Goal: Task Accomplishment & Management: Manage account settings

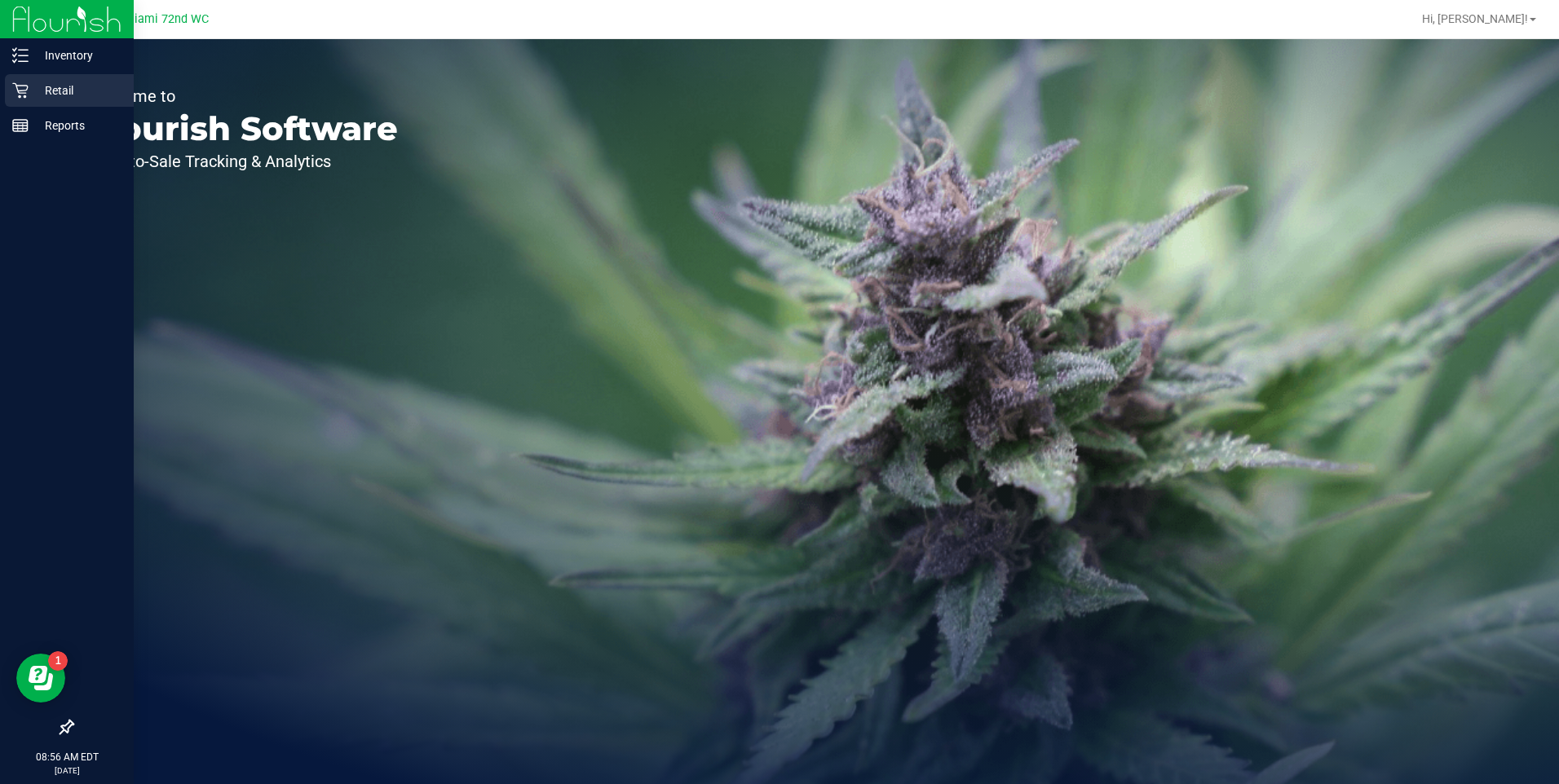
click at [21, 82] on icon at bounding box center [20, 90] width 16 height 16
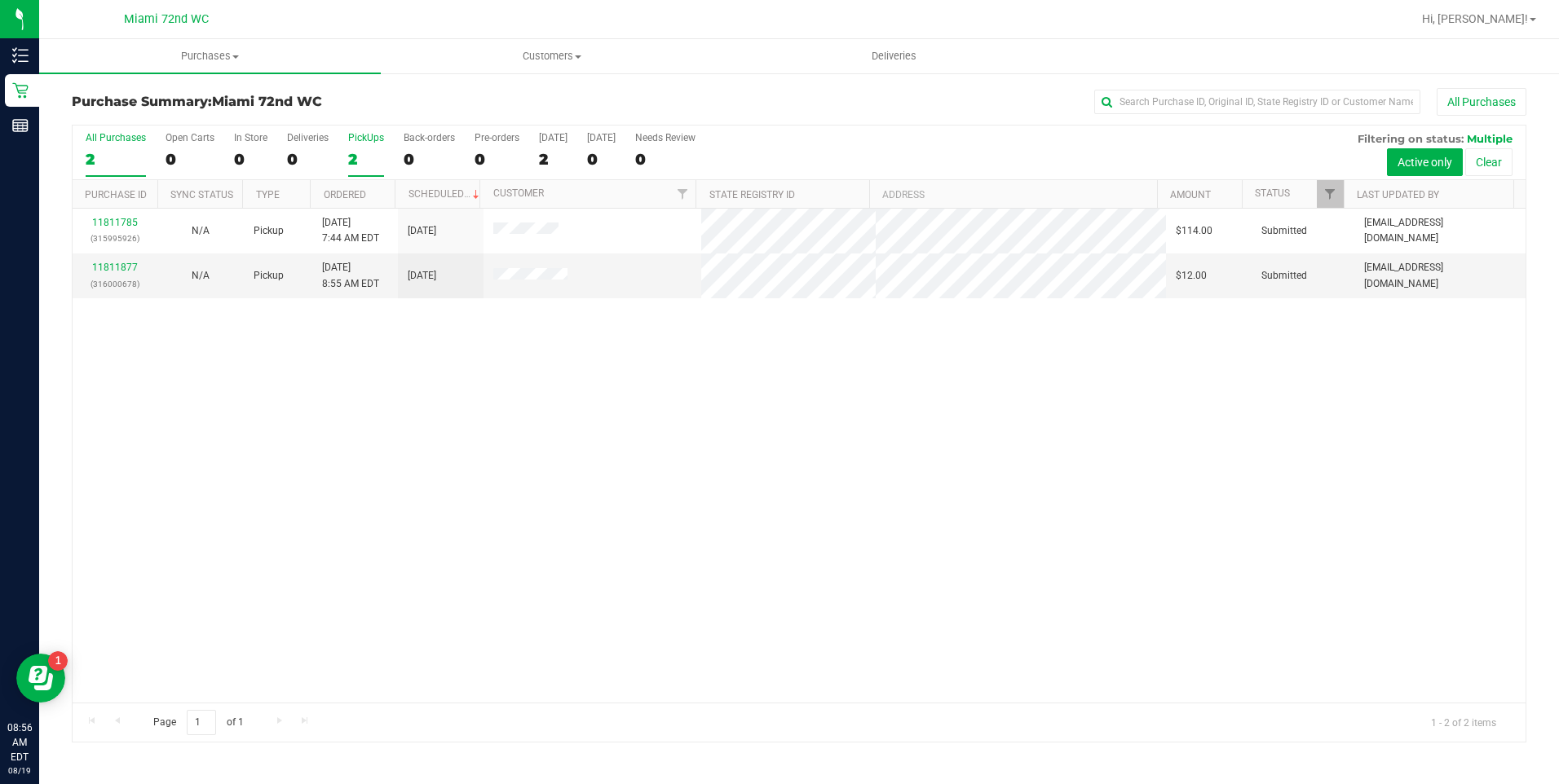
click at [354, 148] on label "PickUps 2" at bounding box center [367, 154] width 36 height 44
click at [0, 0] on input "PickUps 2" at bounding box center [0, 0] width 0 height 0
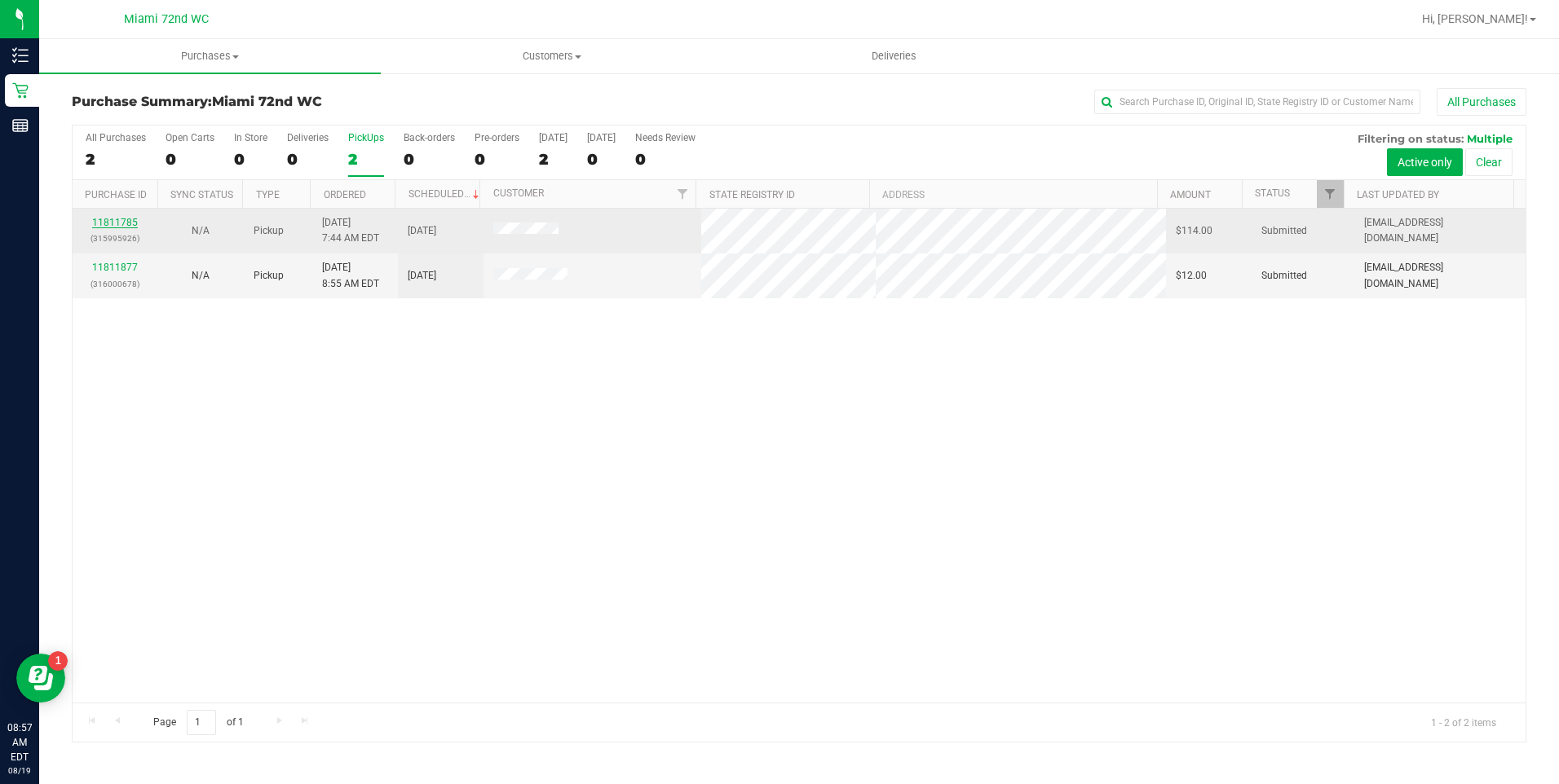
click at [127, 224] on link "11811785" at bounding box center [115, 223] width 45 height 11
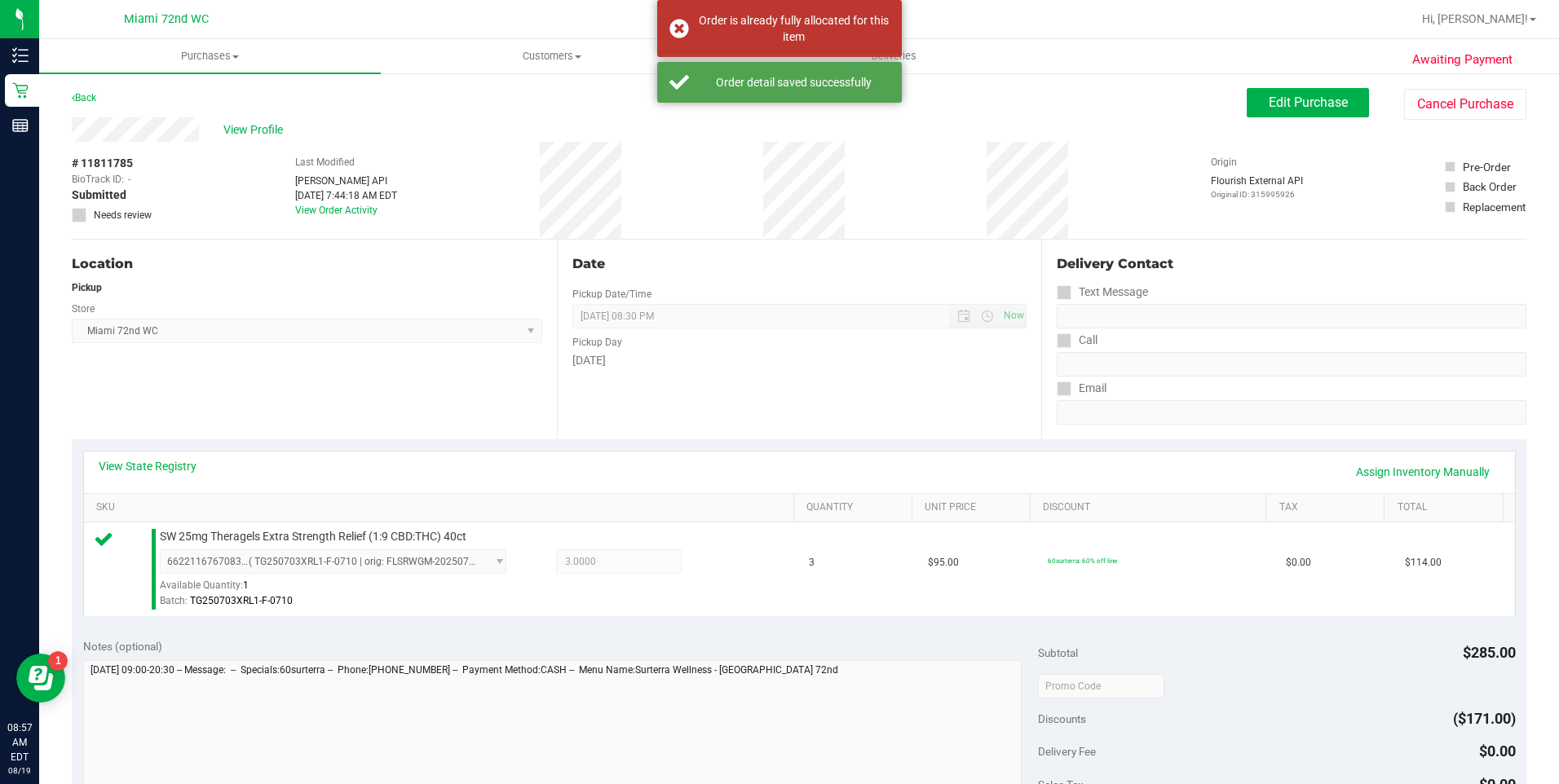
click at [506, 387] on div "Location Pickup Store [GEOGRAPHIC_DATA] 72nd WC Select Store [PERSON_NAME][GEOG…" at bounding box center [315, 339] width 486 height 199
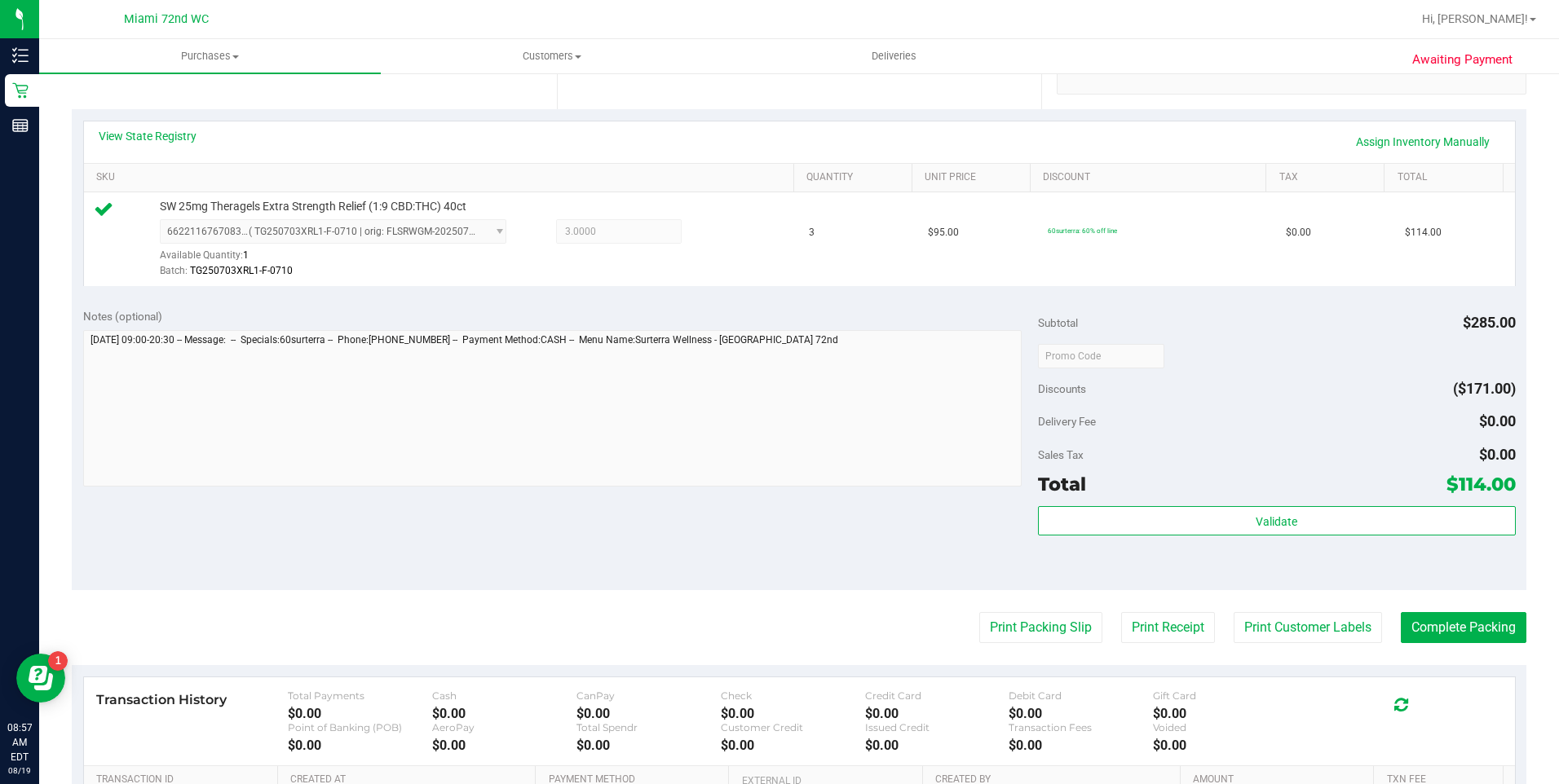
scroll to position [349, 0]
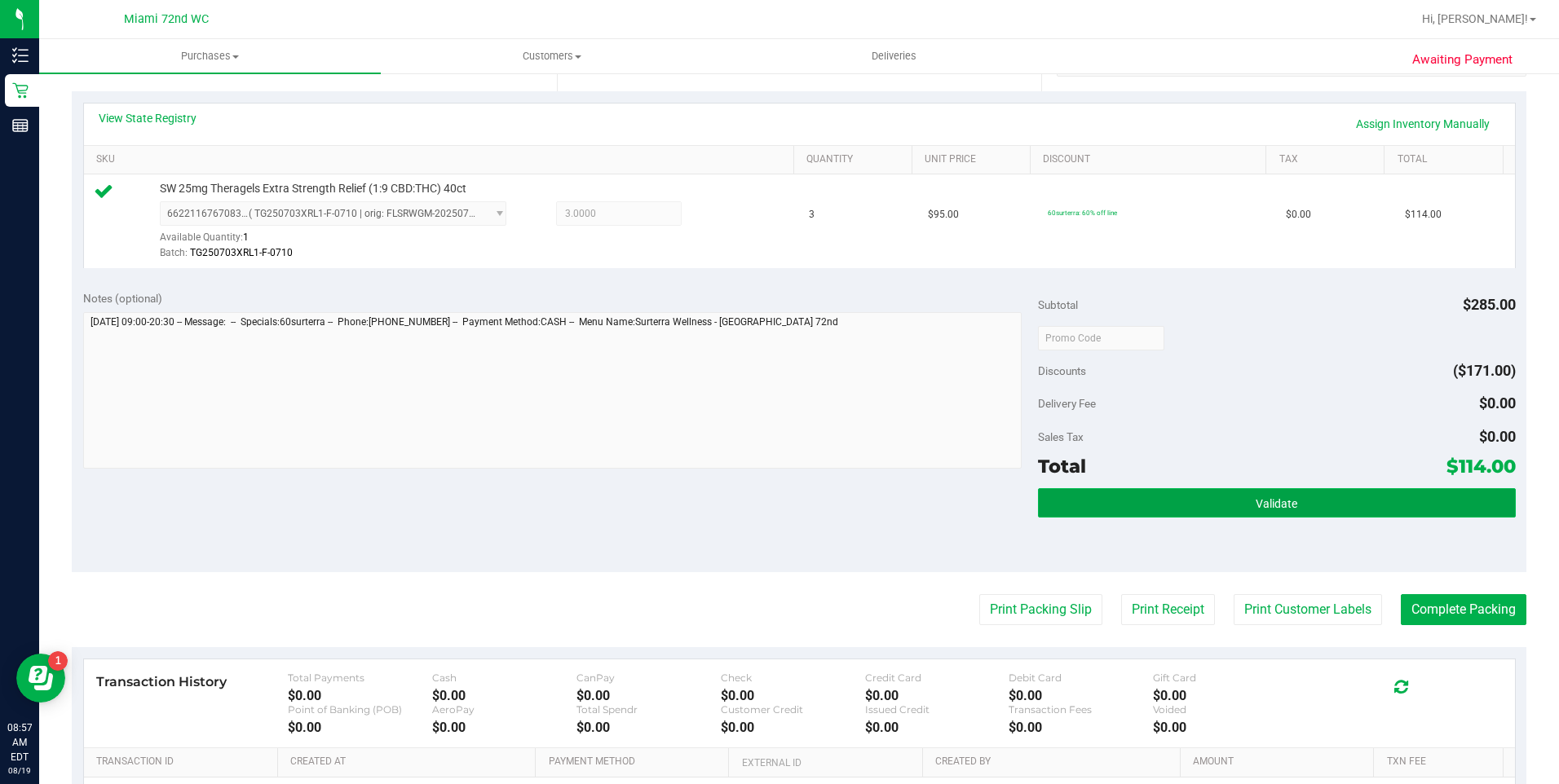
click at [1303, 492] on button "Validate" at bounding box center [1277, 503] width 478 height 29
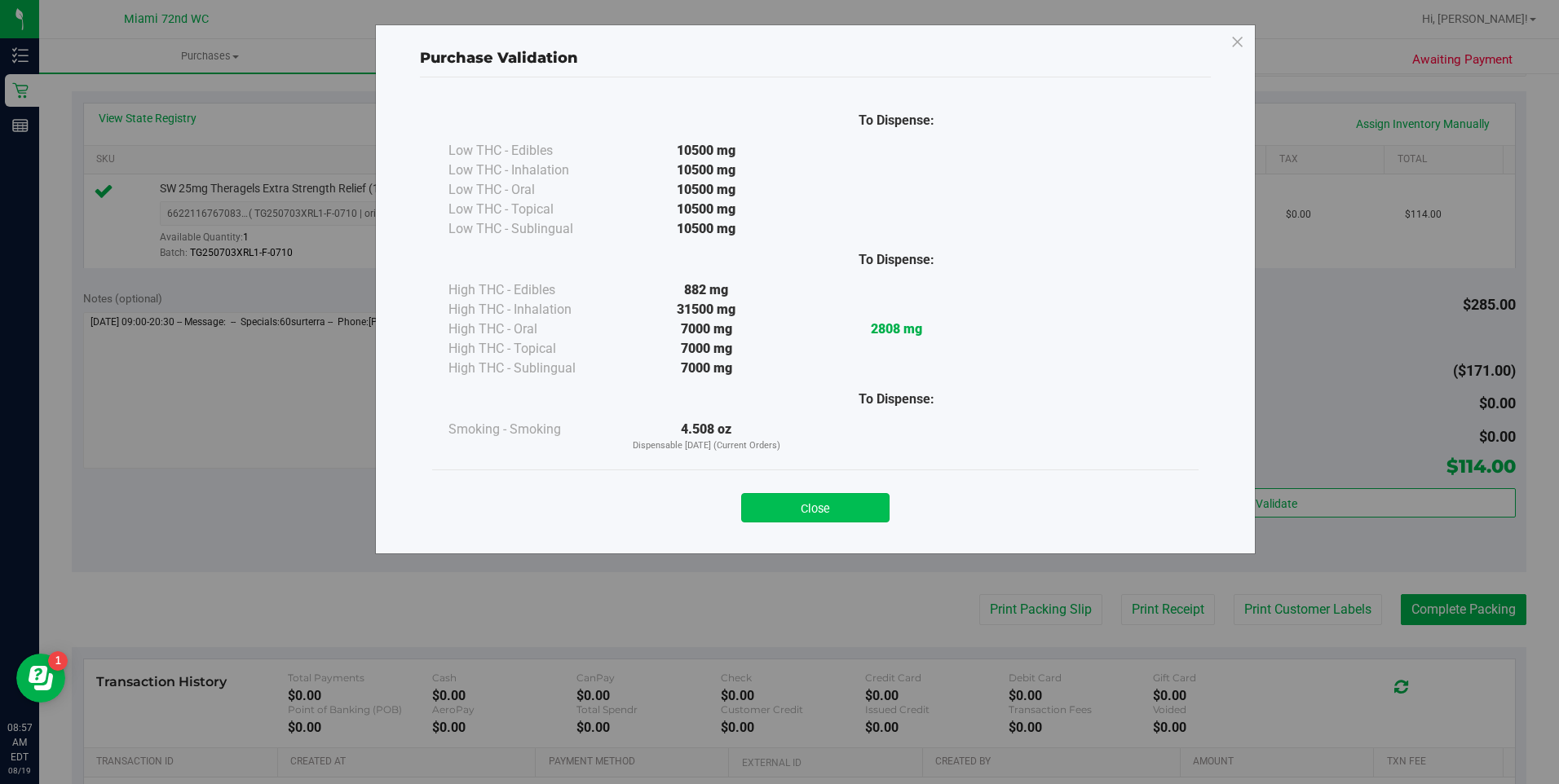
click at [830, 508] on button "Close" at bounding box center [815, 507] width 148 height 29
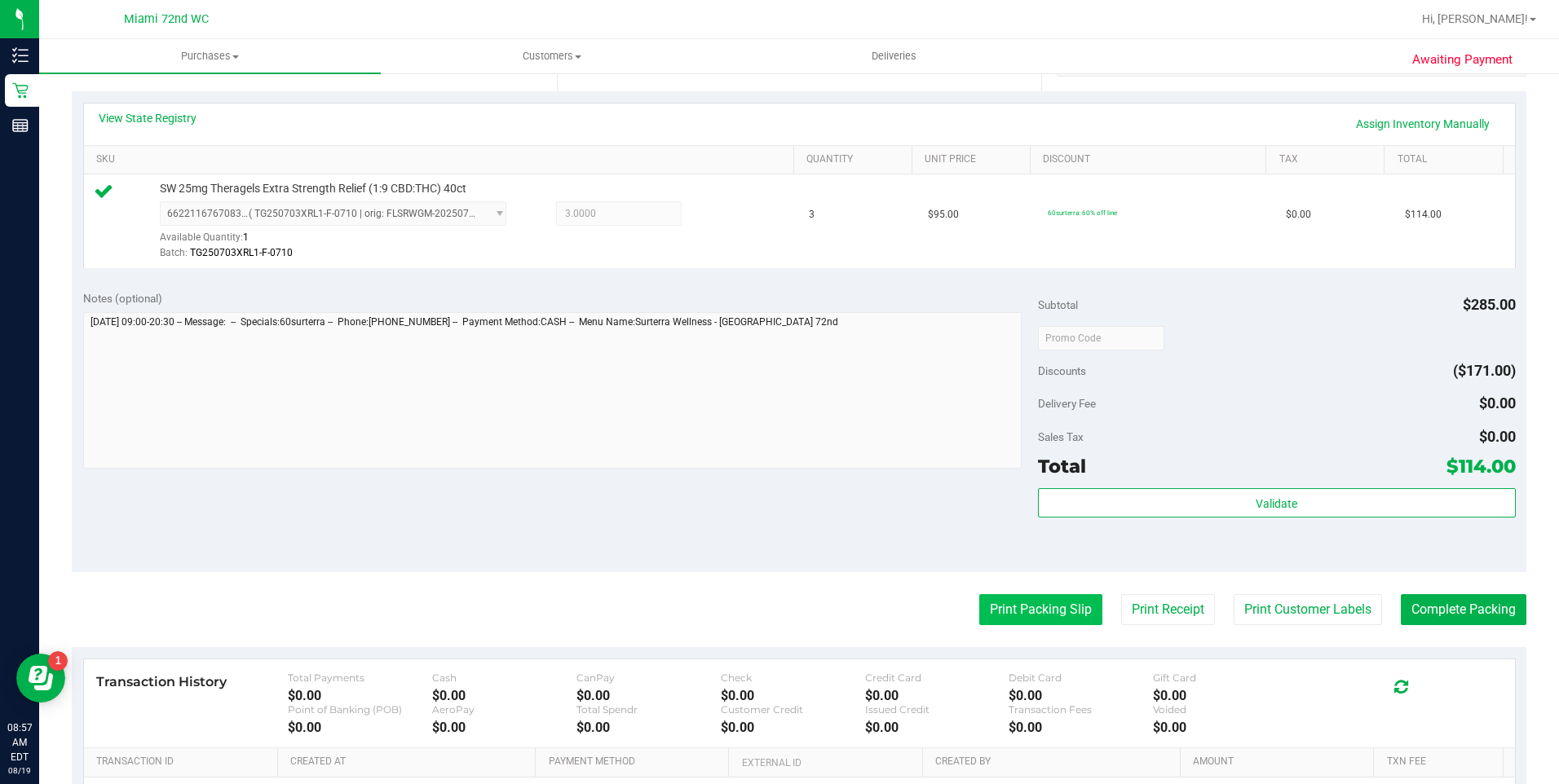
click at [1045, 613] on button "Print Packing Slip" at bounding box center [1041, 609] width 123 height 31
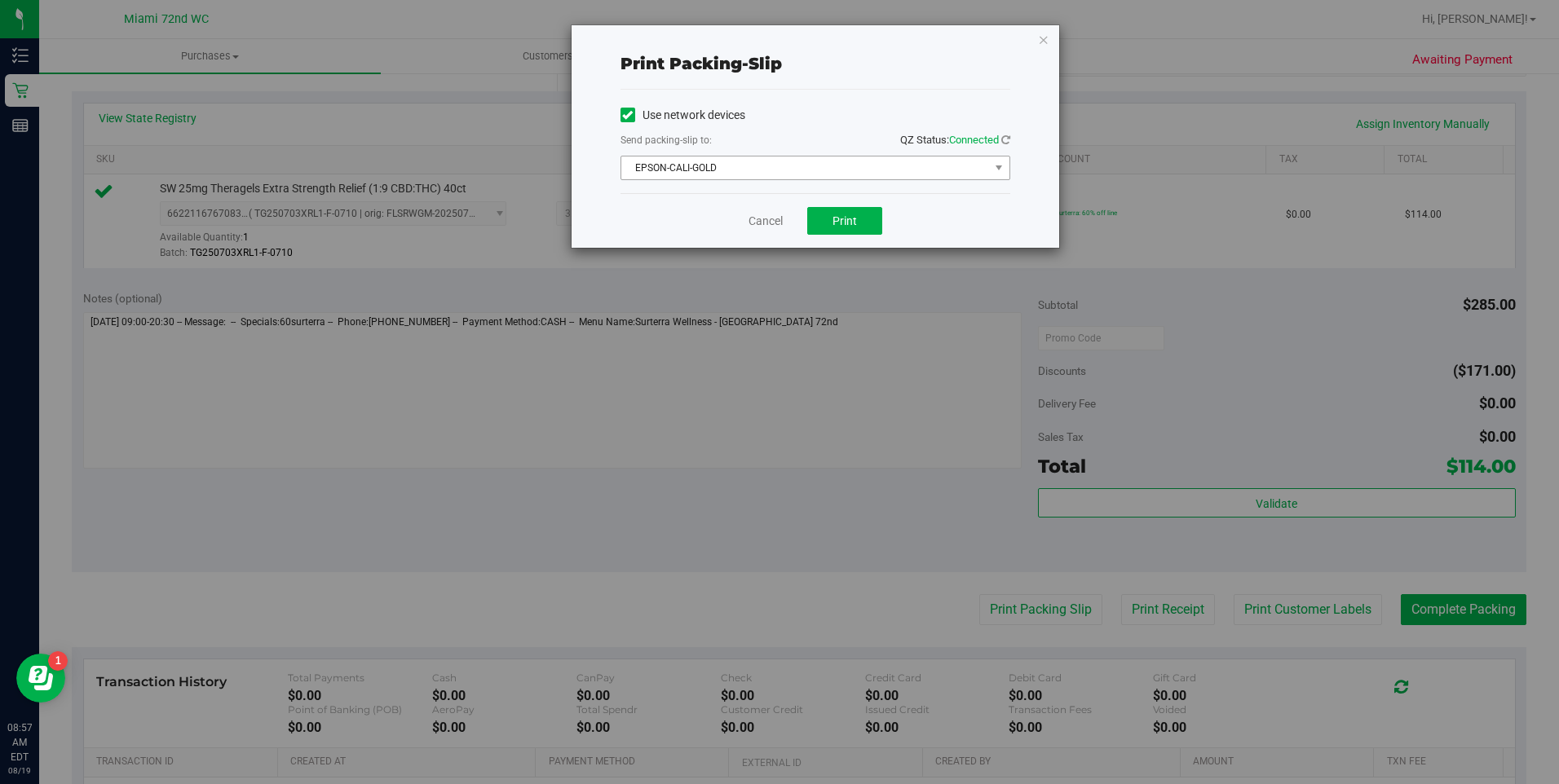
click at [762, 162] on span "EPSON-CALI-GOLD" at bounding box center [805, 168] width 368 height 23
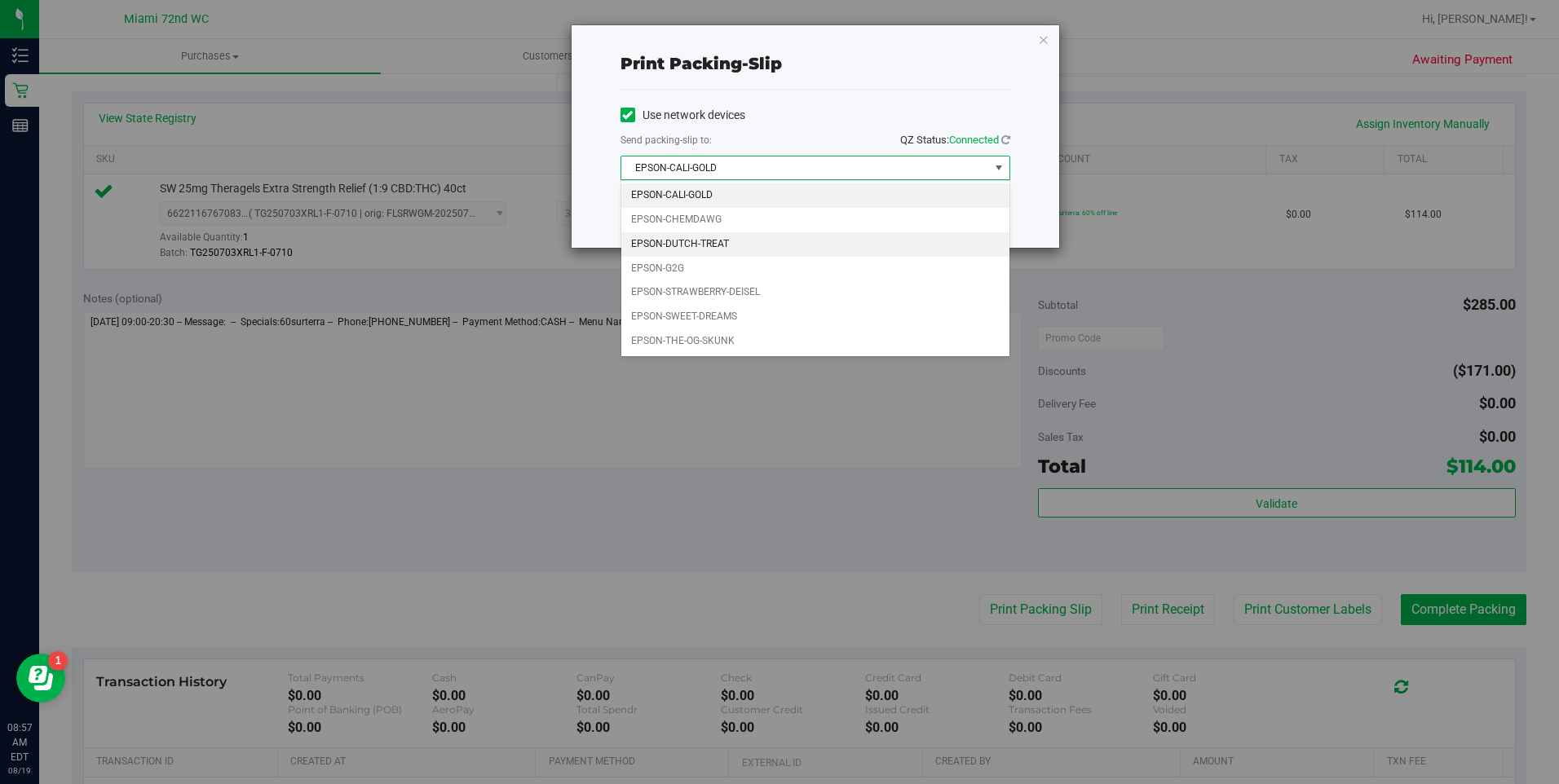
click at [719, 242] on li "EPSON-DUTCH-TREAT" at bounding box center [815, 245] width 388 height 25
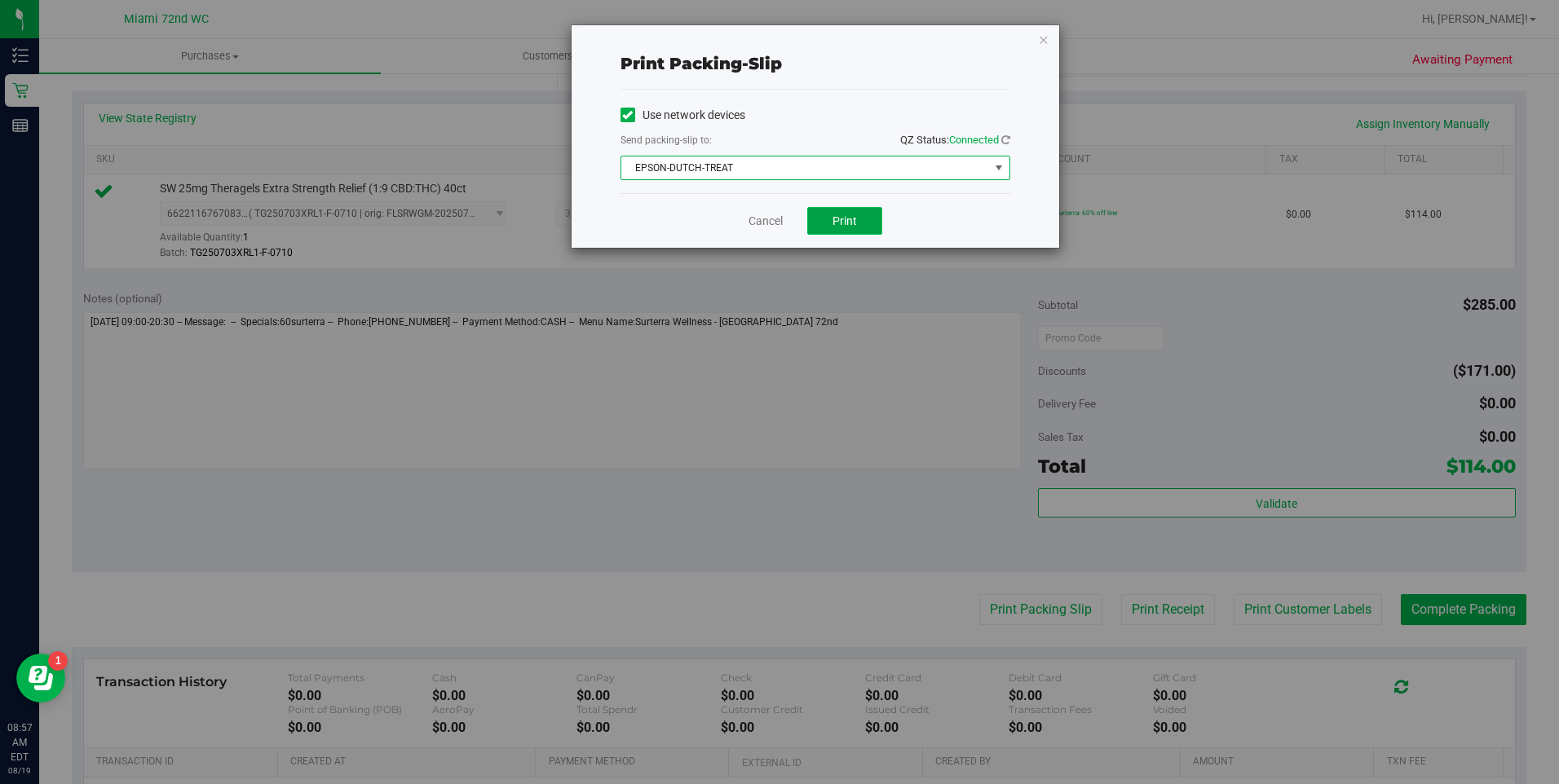
click at [838, 215] on span "Print" at bounding box center [845, 221] width 25 height 13
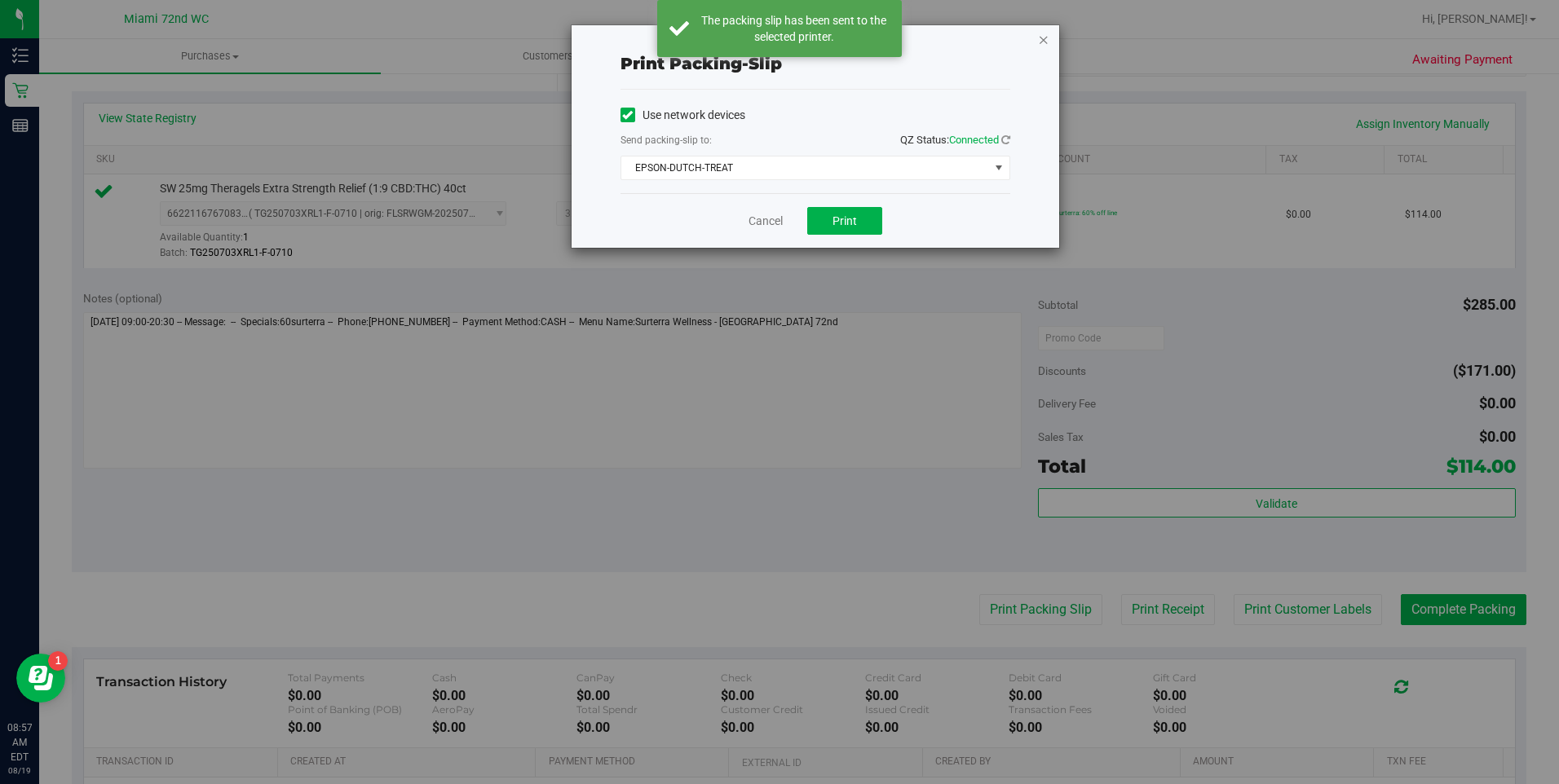
click at [1044, 39] on icon "button" at bounding box center [1044, 39] width 11 height 20
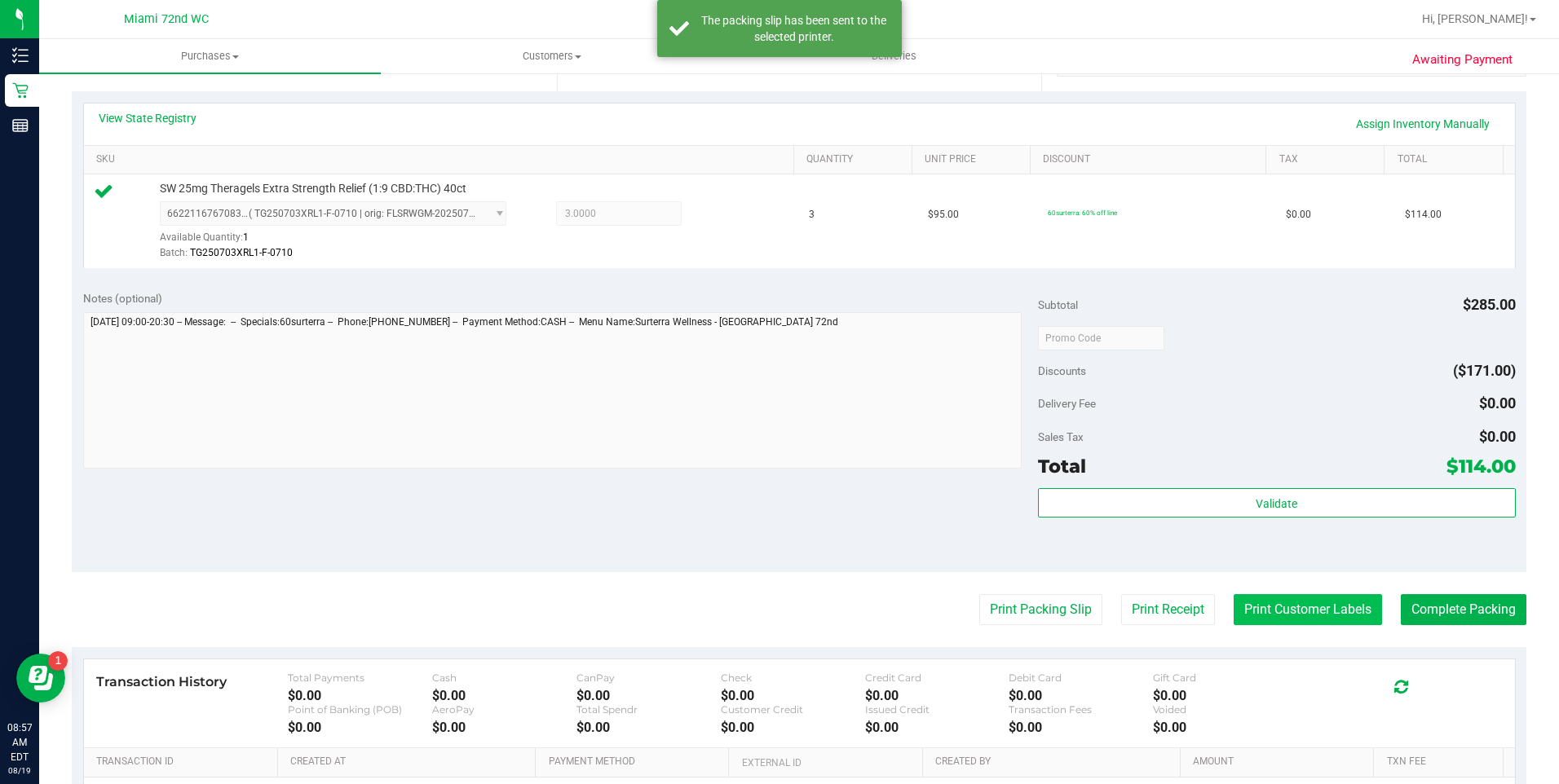
click at [1284, 615] on button "Print Customer Labels" at bounding box center [1308, 609] width 148 height 31
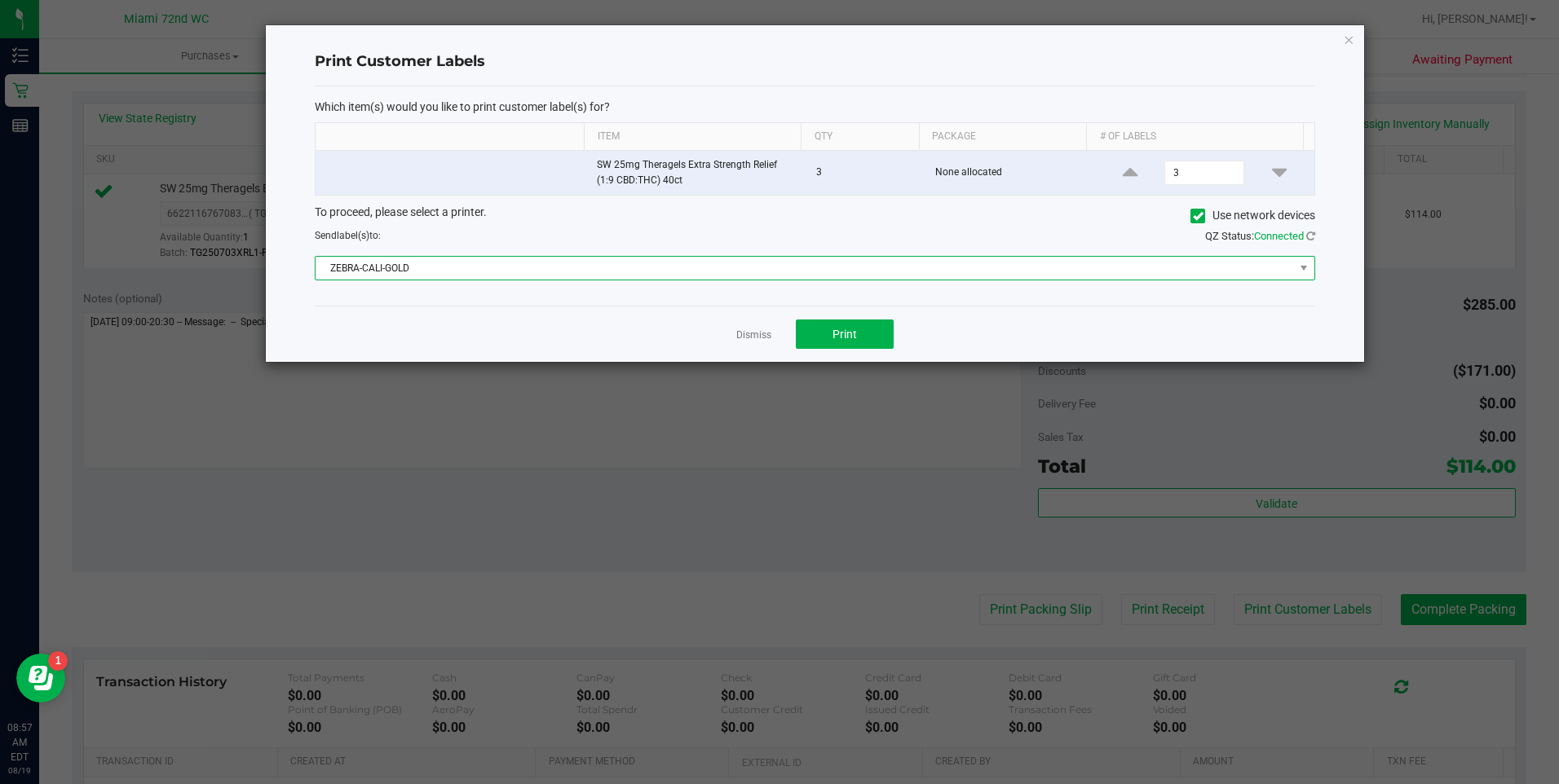
click at [877, 275] on span "ZEBRA-CALI-GOLD" at bounding box center [805, 268] width 979 height 23
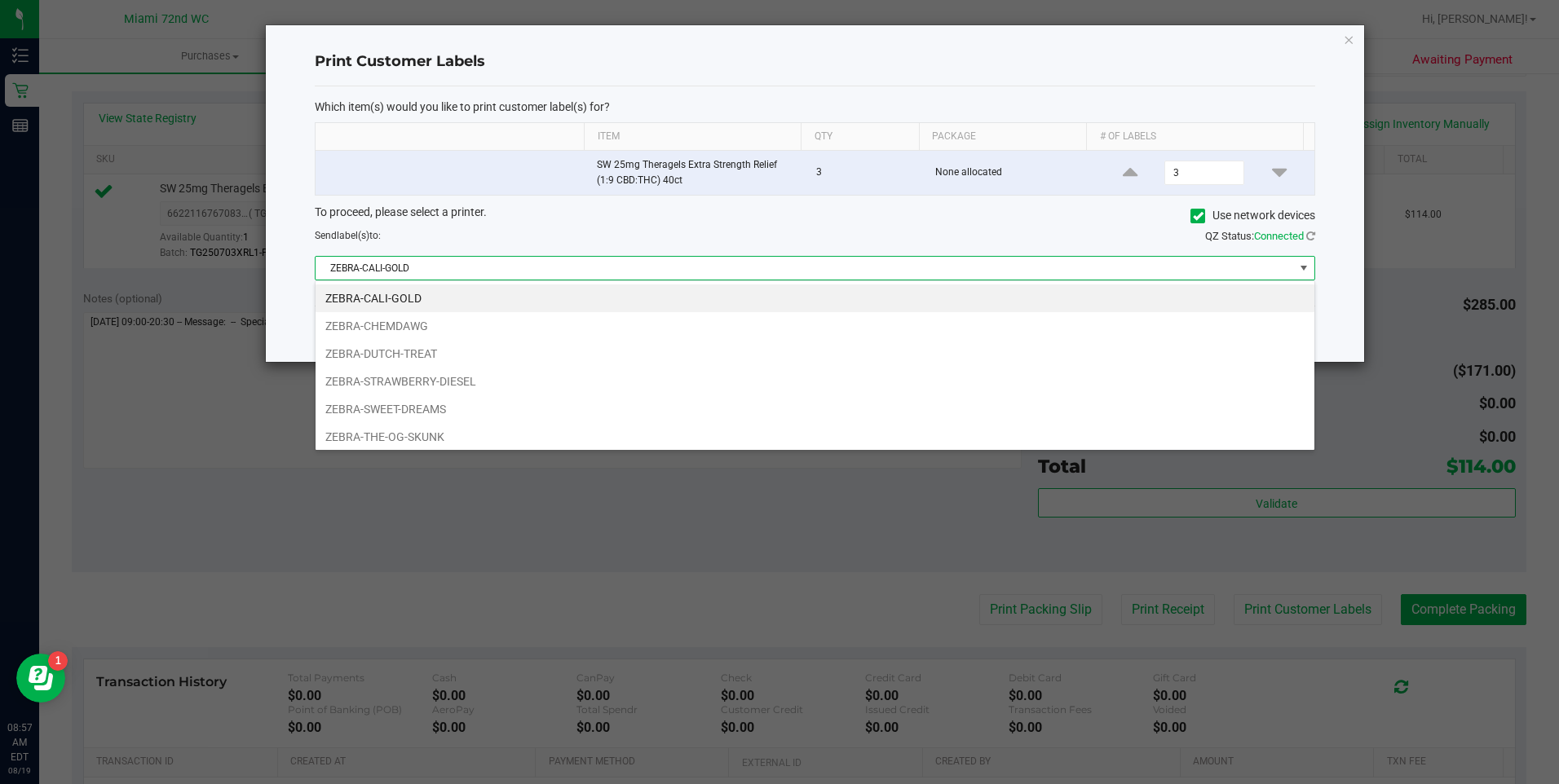
scroll to position [25, 1001]
click at [411, 408] on li "ZEBRA-SWEET-DREAMS" at bounding box center [814, 409] width 999 height 27
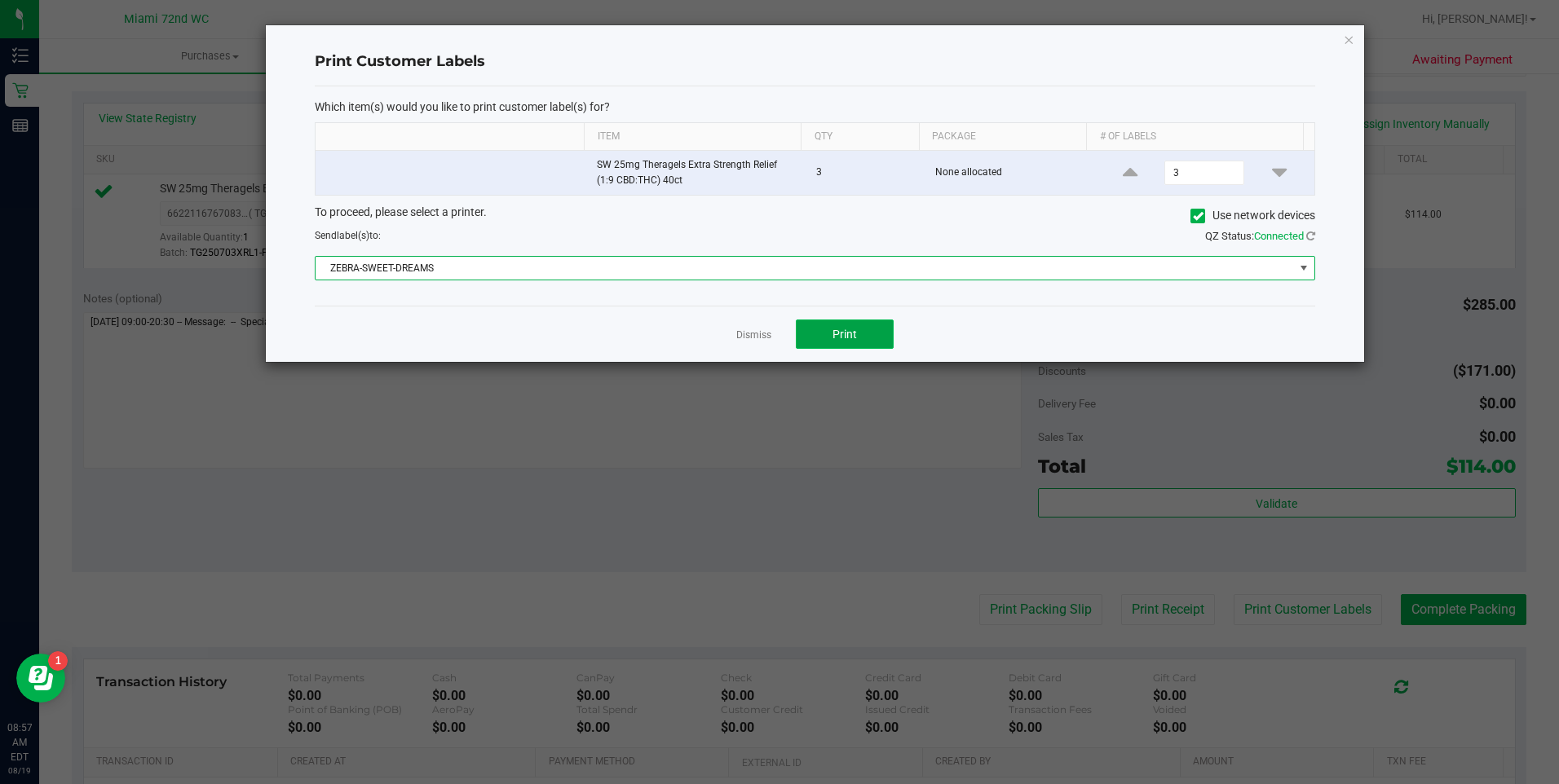
click at [837, 336] on span "Print" at bounding box center [845, 334] width 25 height 13
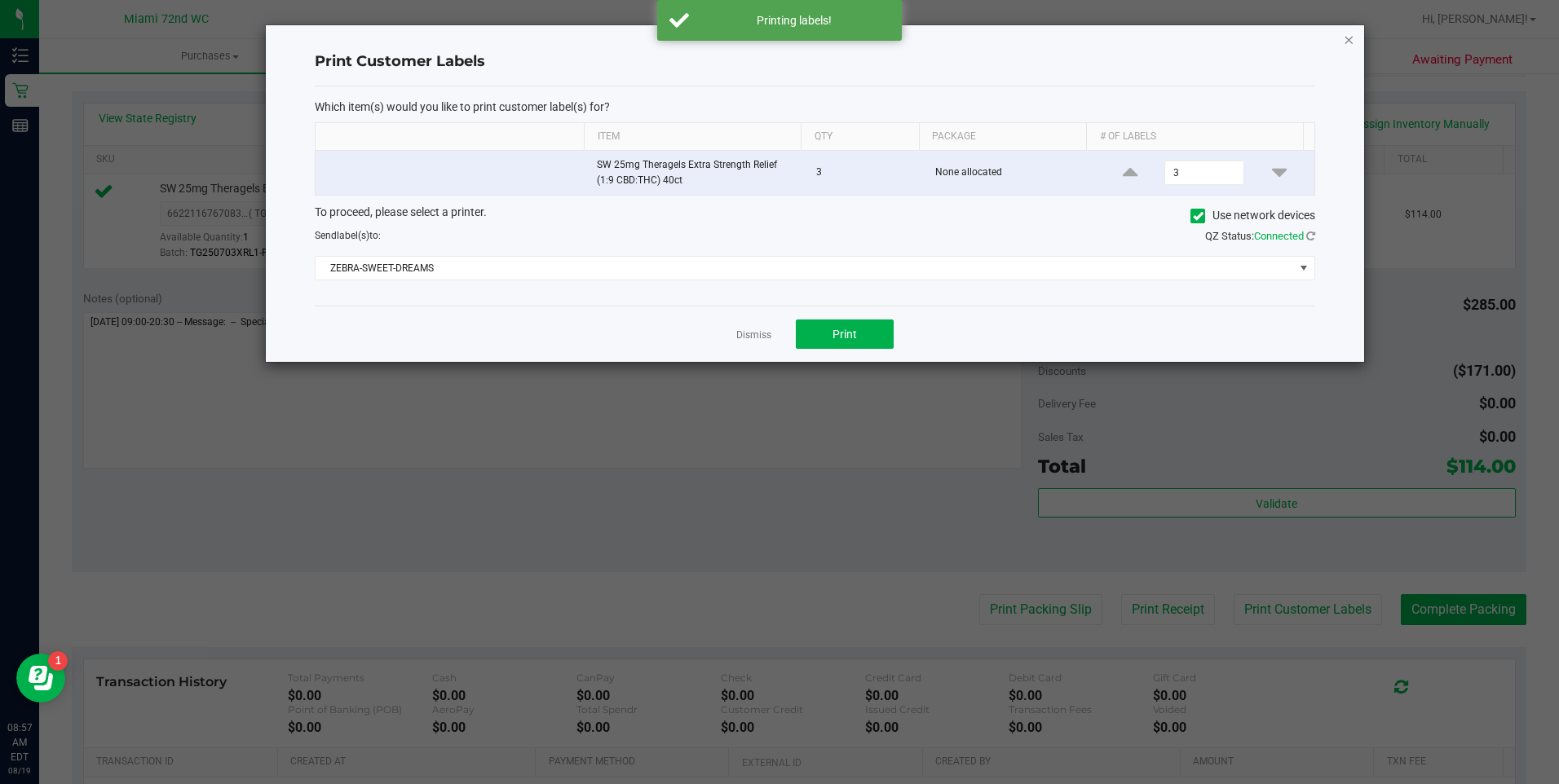
click at [1349, 39] on icon "button" at bounding box center [1349, 39] width 11 height 20
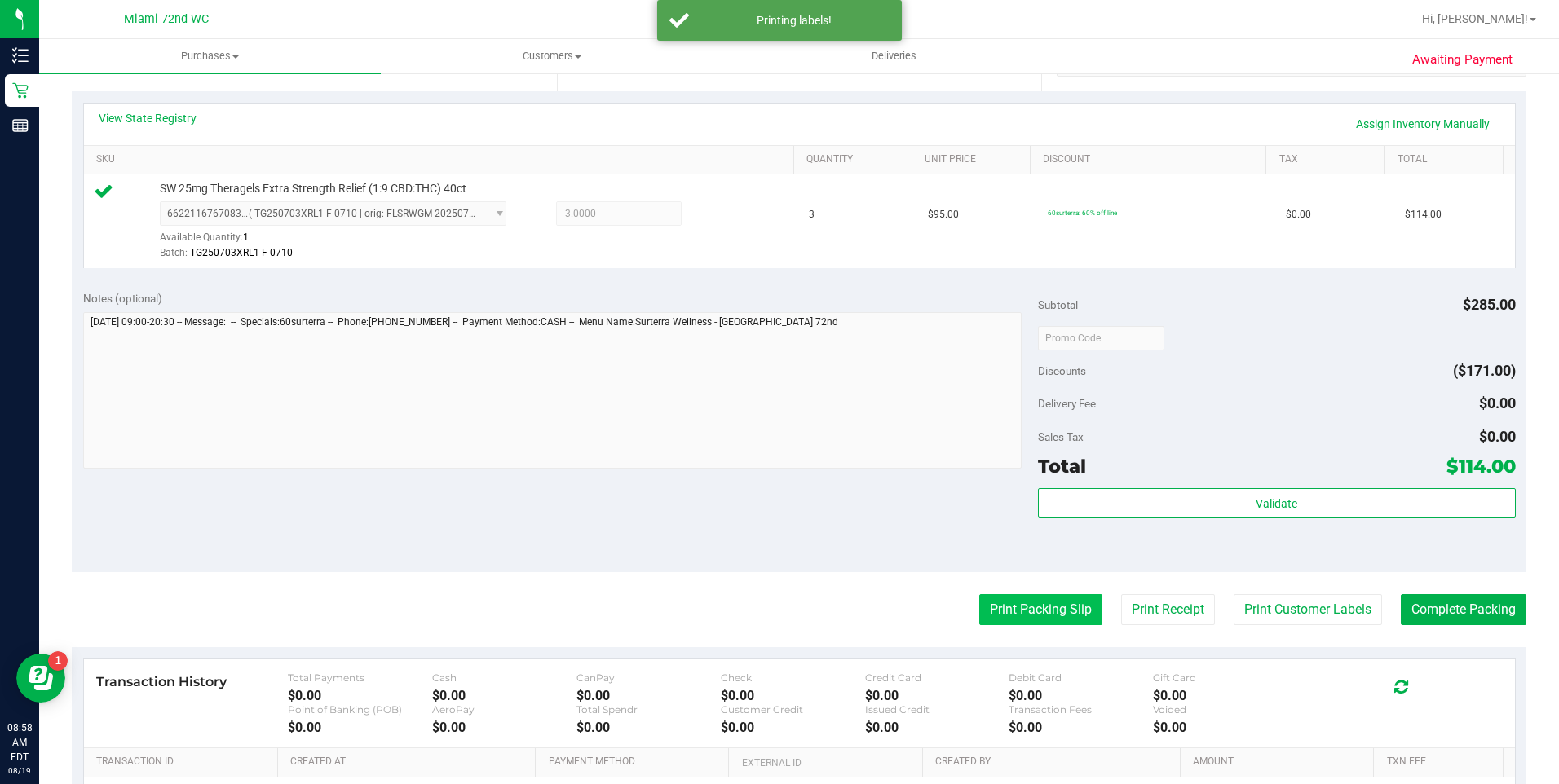
click at [1040, 614] on button "Print Packing Slip" at bounding box center [1041, 609] width 123 height 31
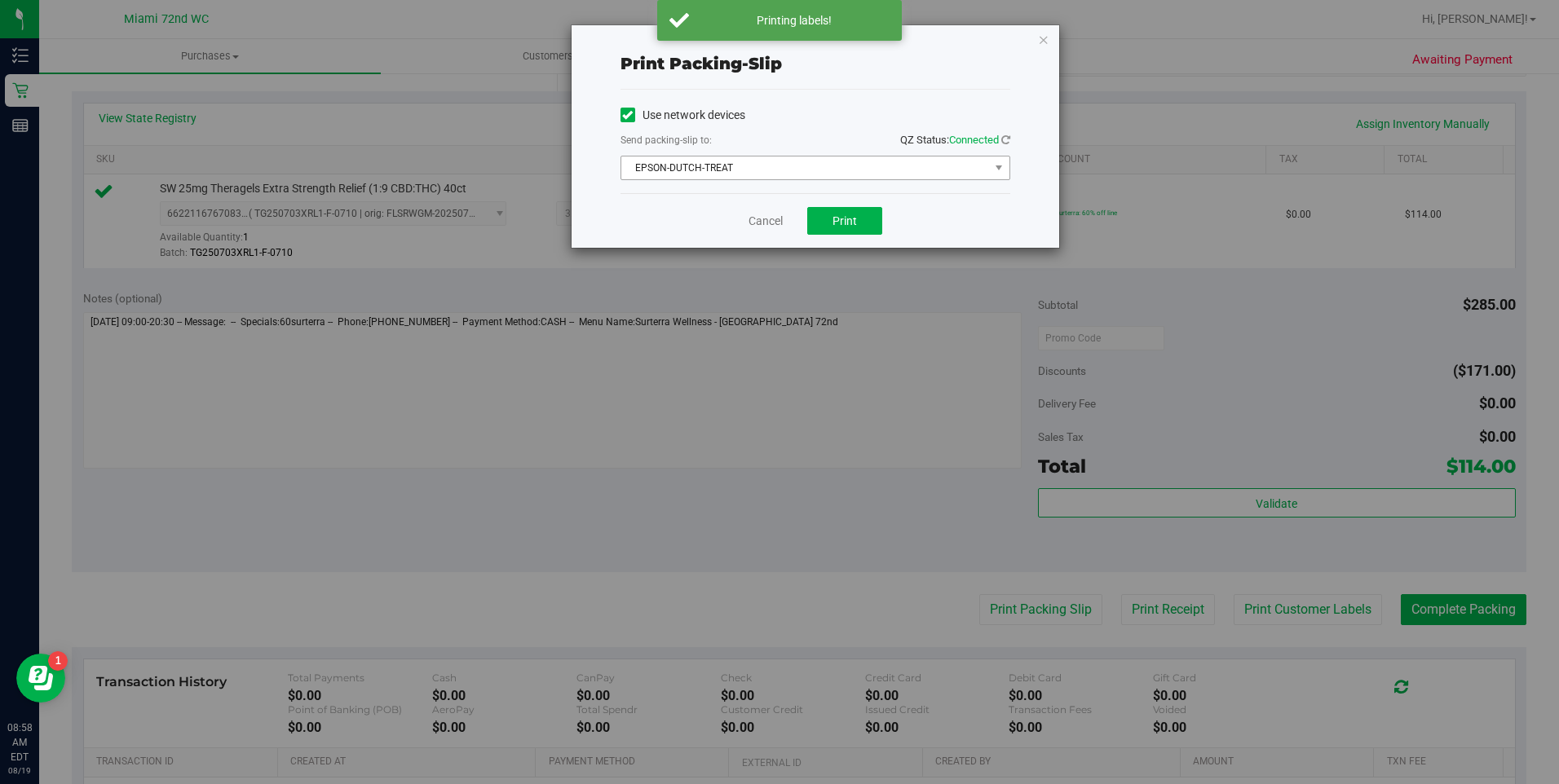
click at [798, 176] on span "EPSON-DUTCH-TREAT" at bounding box center [805, 168] width 368 height 23
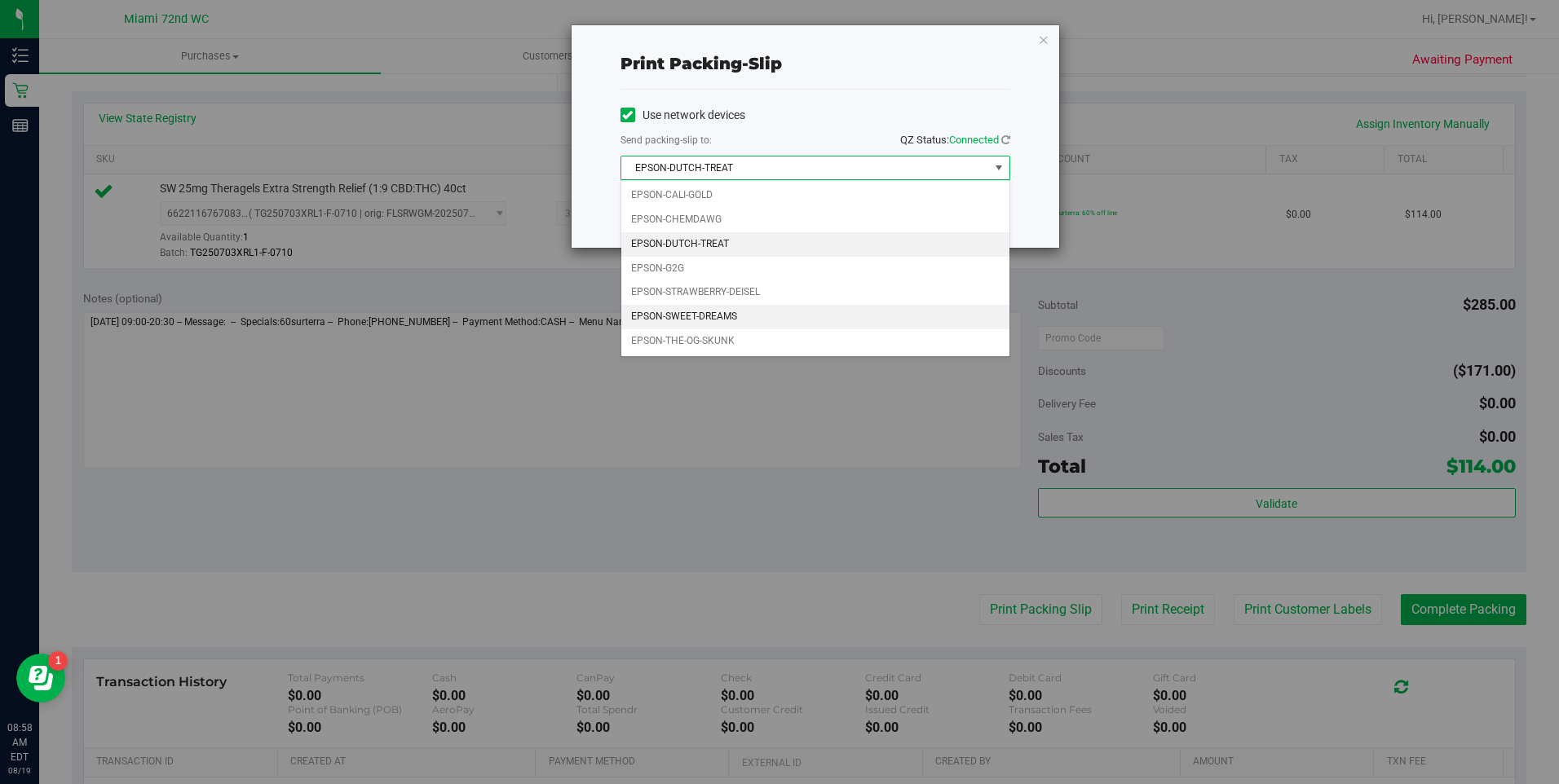
click at [735, 324] on li "EPSON-SWEET-DREAMS" at bounding box center [815, 317] width 388 height 25
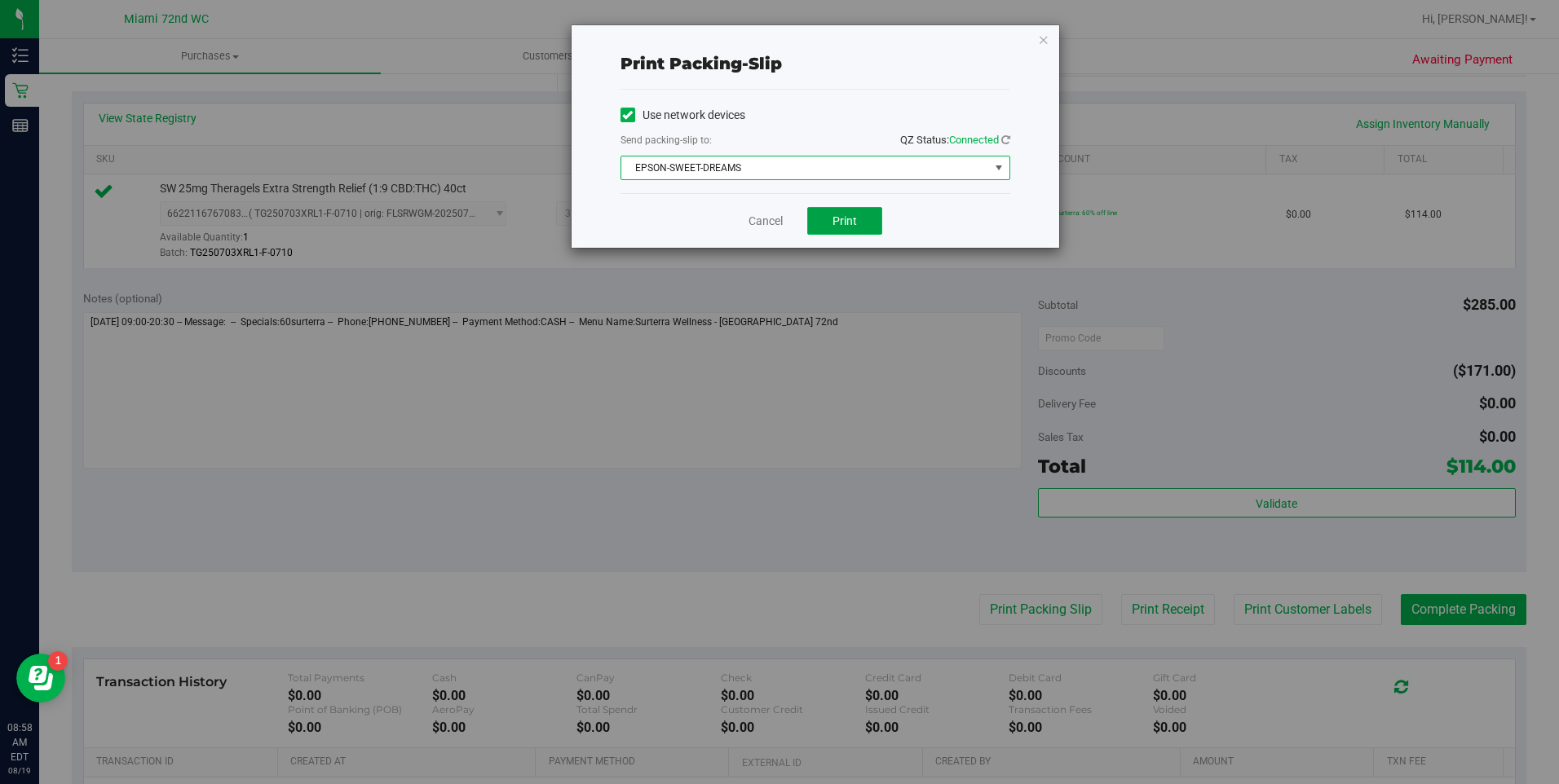
click at [854, 218] on span "Print" at bounding box center [845, 221] width 25 height 13
click at [1040, 39] on icon "button" at bounding box center [1044, 39] width 11 height 20
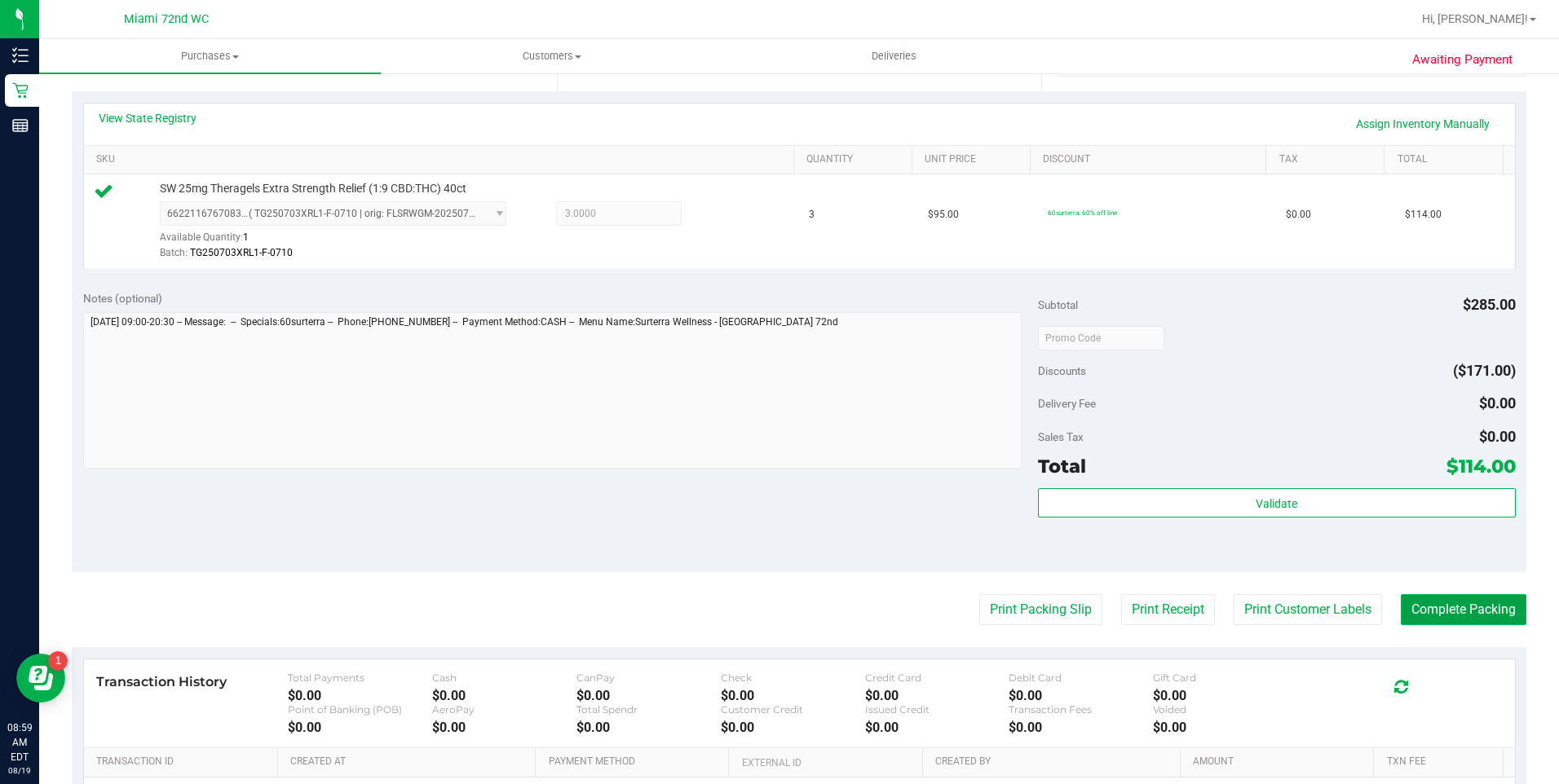
click at [1401, 605] on button "Complete Packing" at bounding box center [1464, 609] width 126 height 31
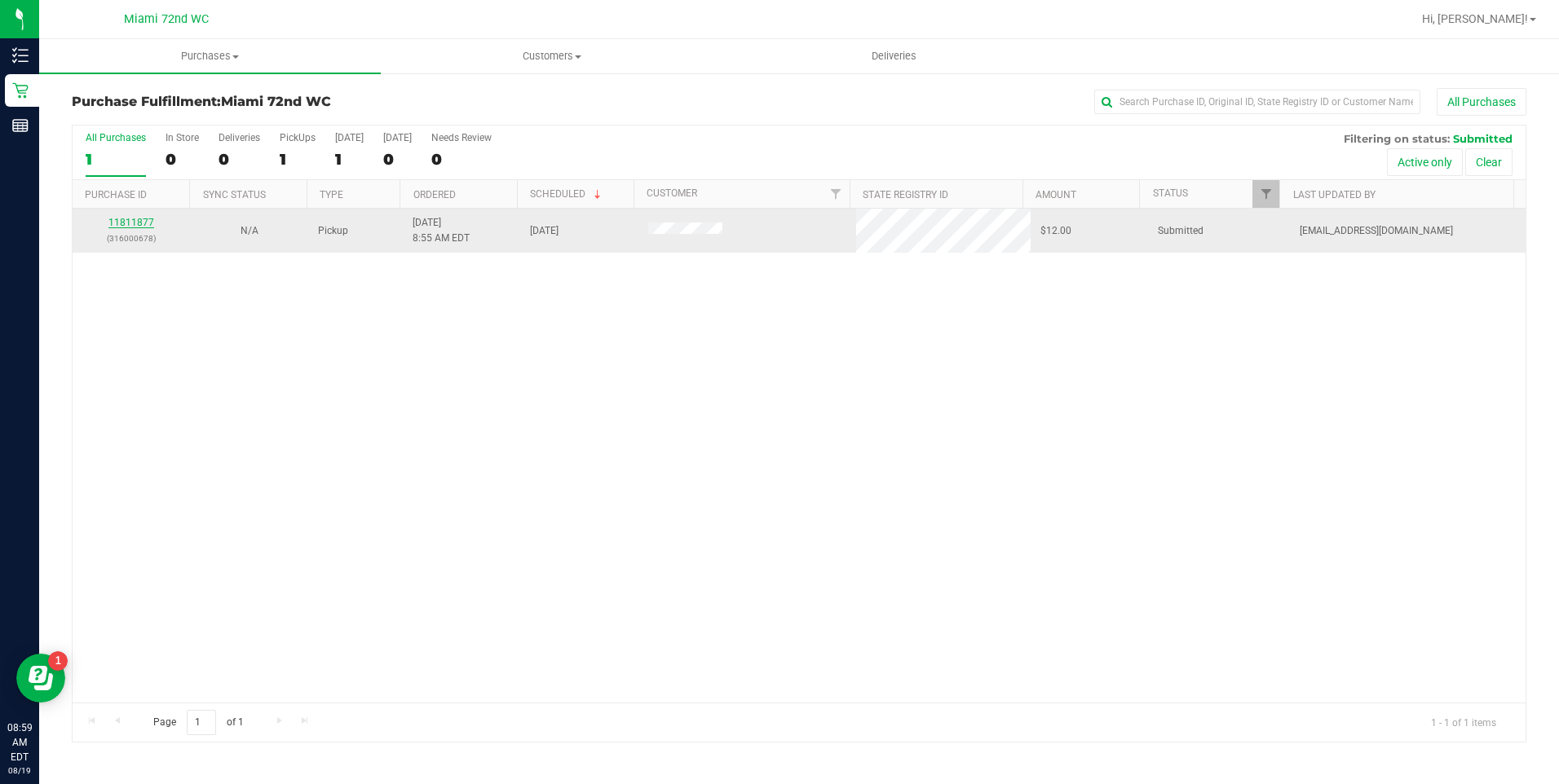
click at [116, 226] on link "11811877" at bounding box center [131, 223] width 45 height 11
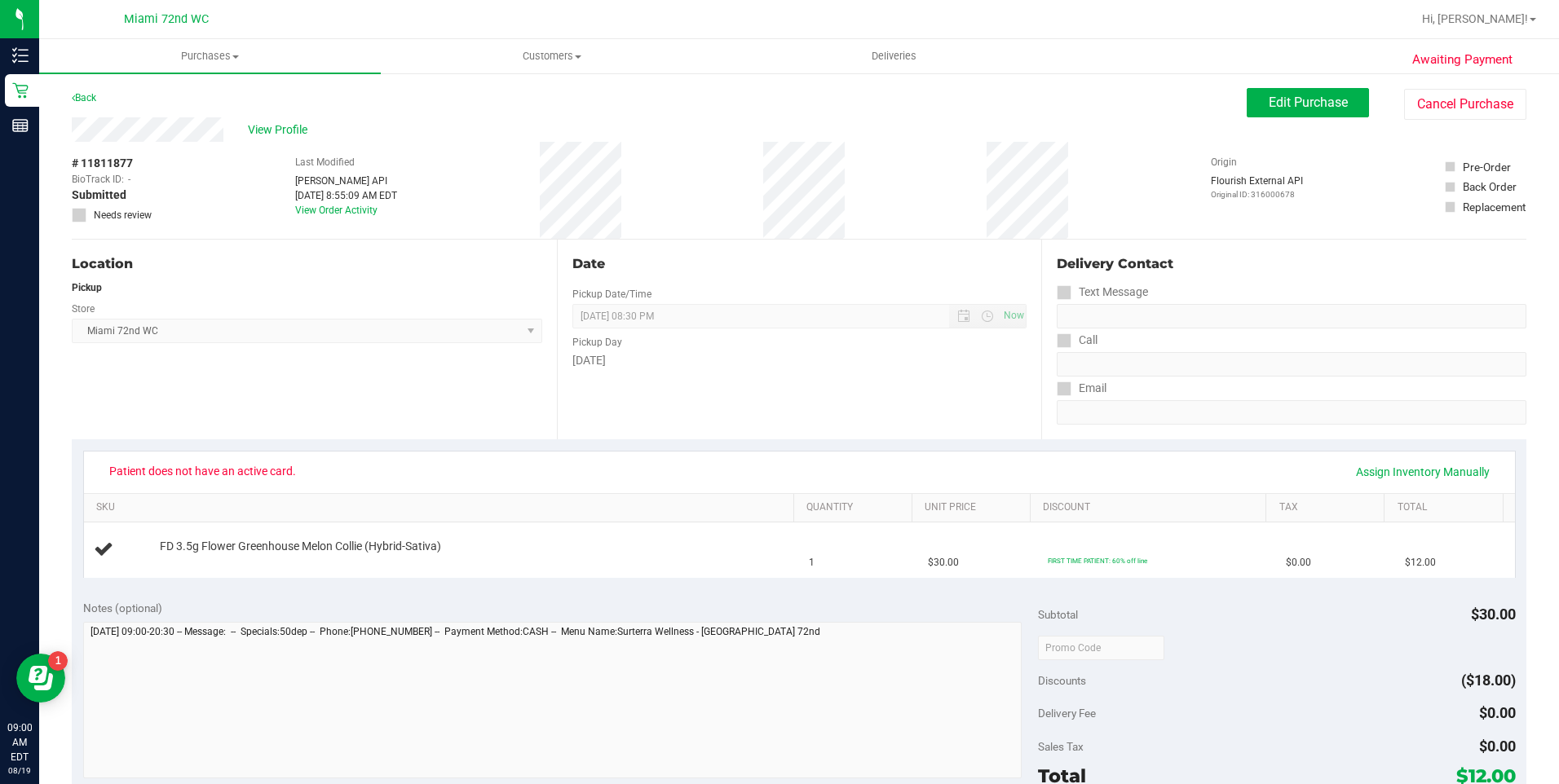
click at [138, 106] on div "Back Edit Purchase Cancel Purchase" at bounding box center [799, 102] width 1455 height 29
drag, startPoint x: 549, startPoint y: 164, endPoint x: 501, endPoint y: 183, distance: 51.6
click at [501, 183] on div "# 11811877 BioTrack ID: - Submitted Needs review Last Modified [PERSON_NAME] AP…" at bounding box center [799, 190] width 1455 height 97
click at [264, 127] on span "View Profile" at bounding box center [280, 130] width 65 height 17
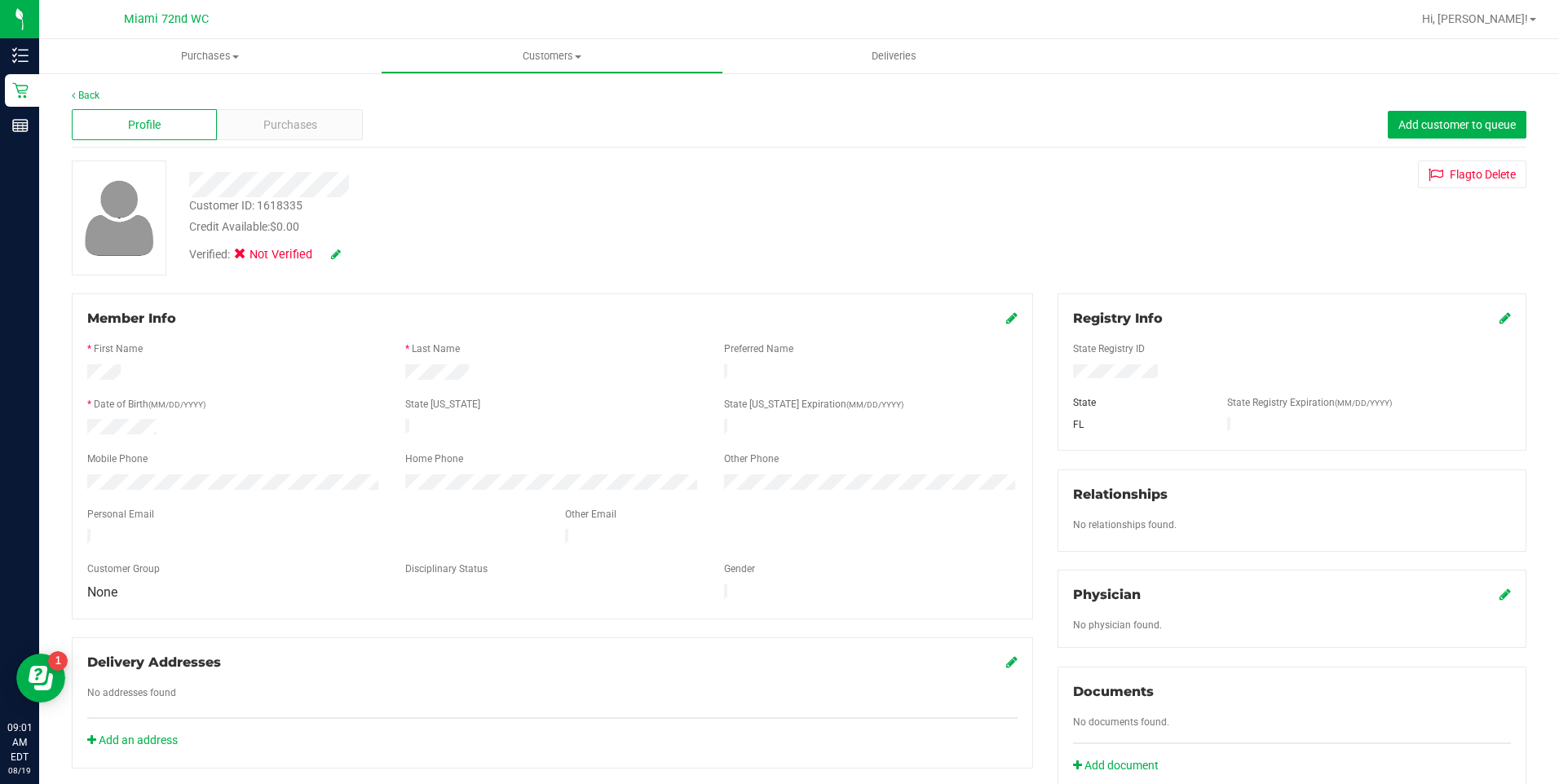
click at [636, 494] on div at bounding box center [552, 501] width 931 height 13
click at [80, 92] on link "Back" at bounding box center [85, 95] width 27 height 11
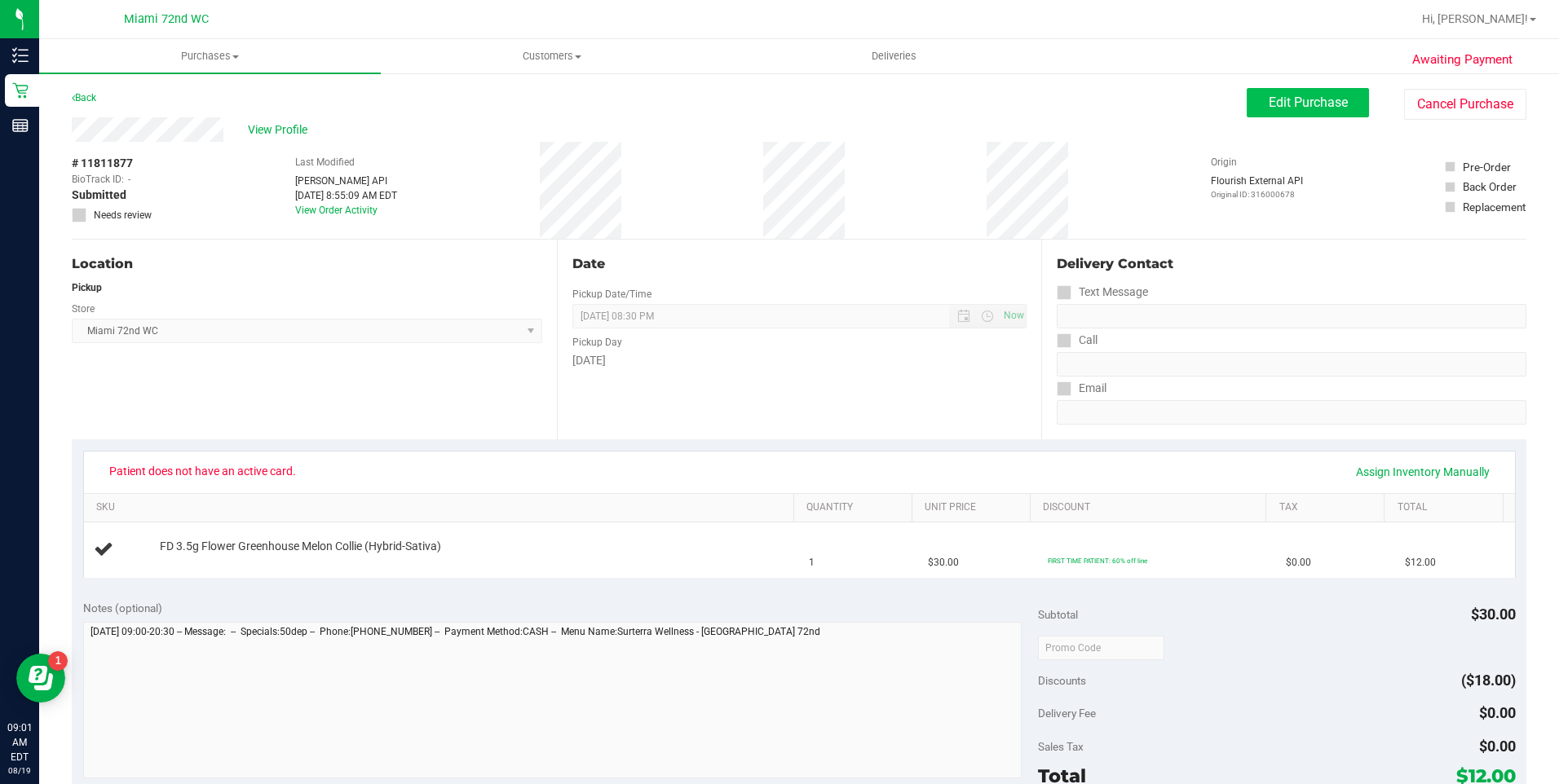
click at [1295, 108] on span "Edit Purchase" at bounding box center [1309, 102] width 79 height 15
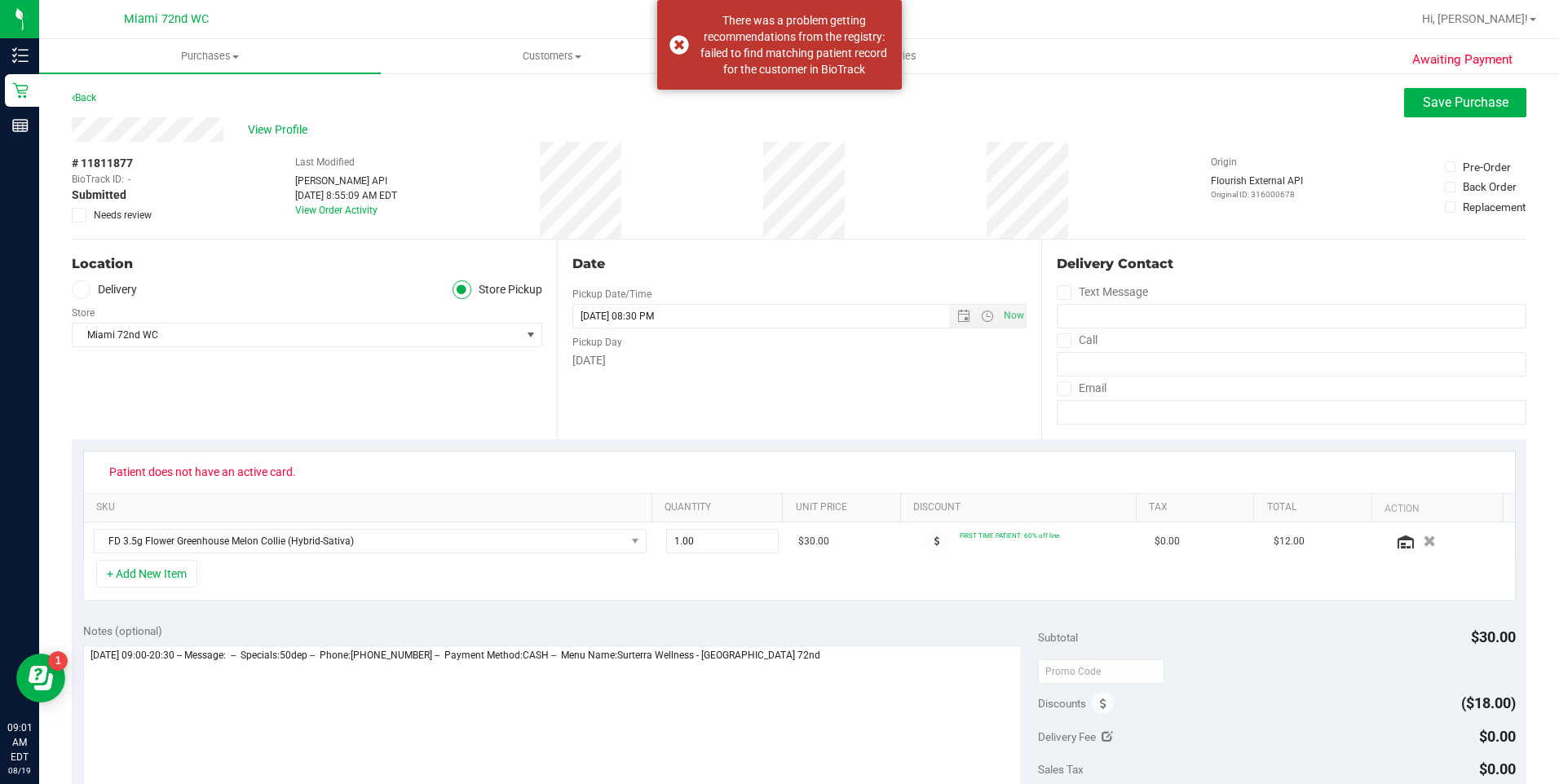
click at [397, 152] on div "Last Modified [PERSON_NAME] API [DATE] 8:55:09 AM EDT View Order Activity" at bounding box center [346, 190] width 102 height 97
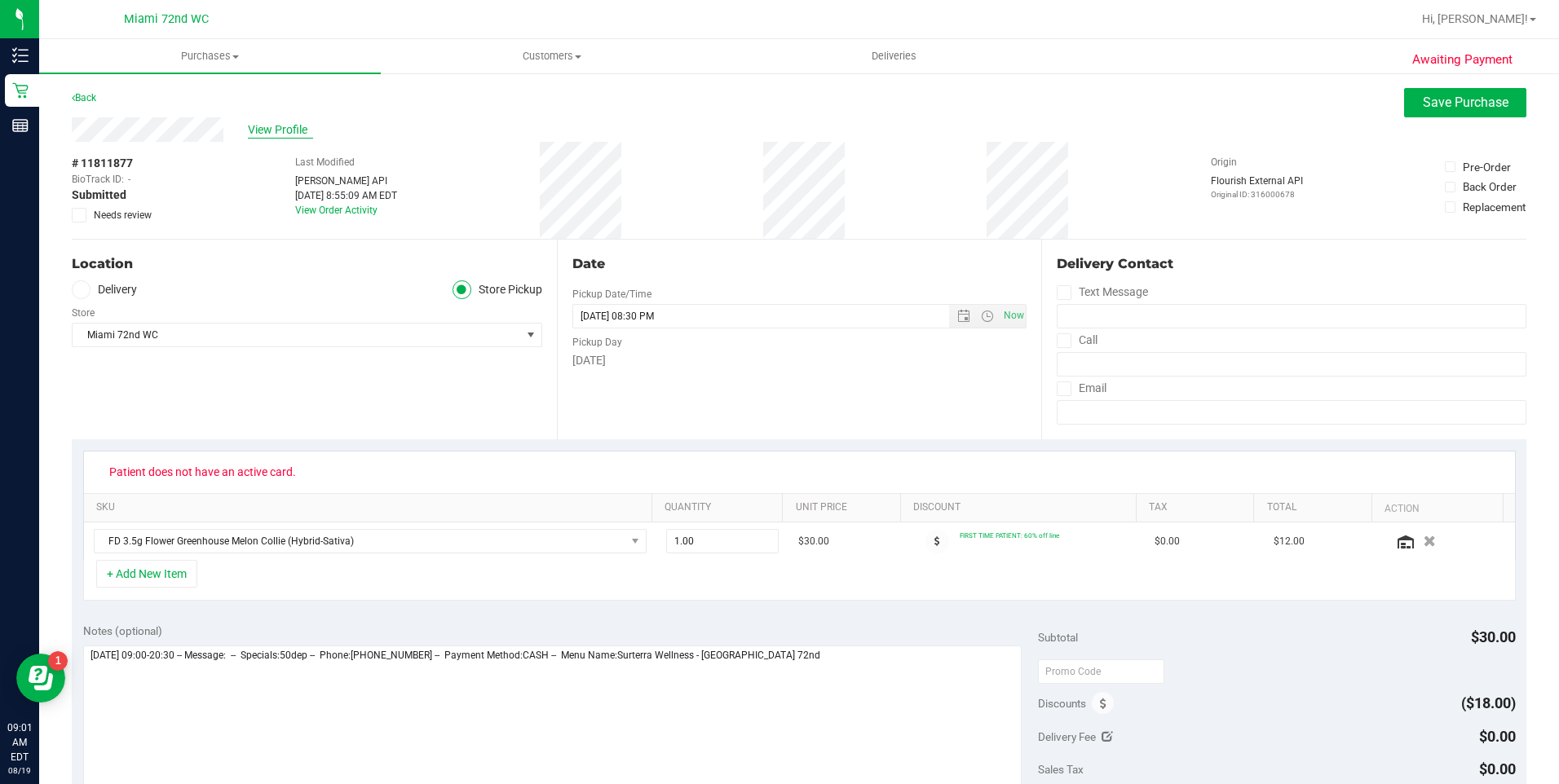
click at [288, 134] on span "View Profile" at bounding box center [280, 130] width 65 height 17
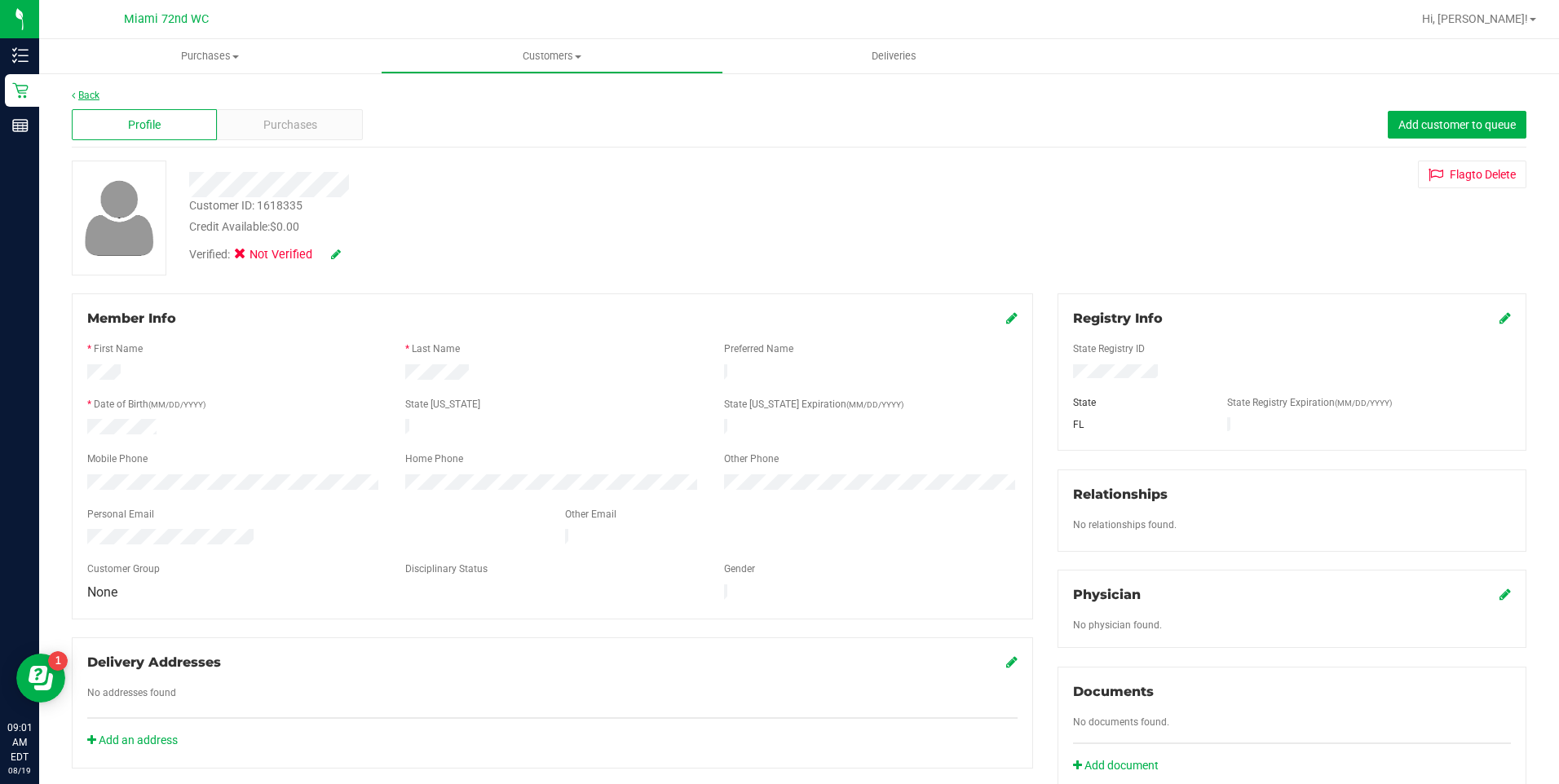
click at [94, 93] on link "Back" at bounding box center [85, 95] width 27 height 11
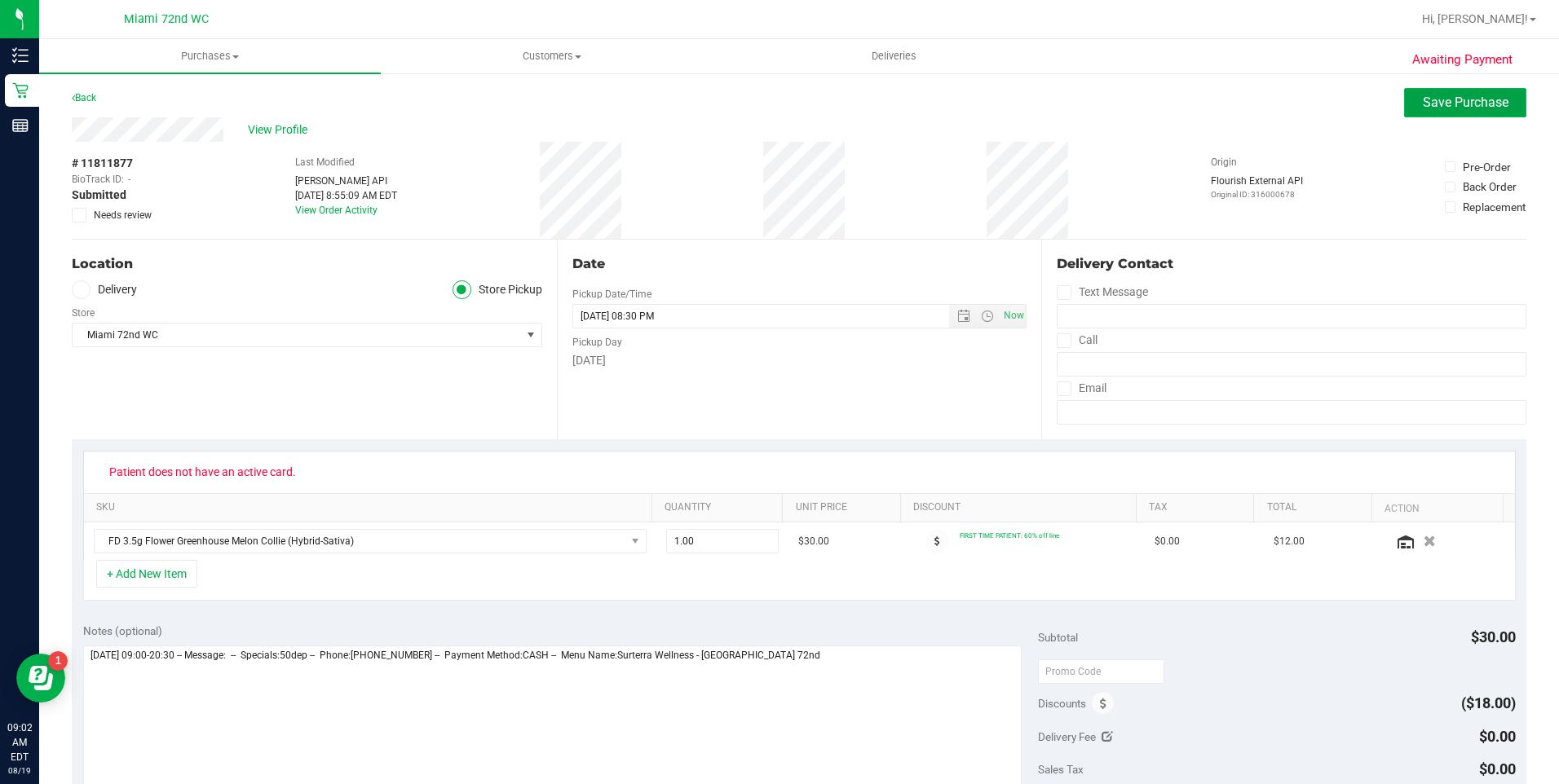
click at [1487, 90] on button "Save Purchase" at bounding box center [1465, 102] width 122 height 29
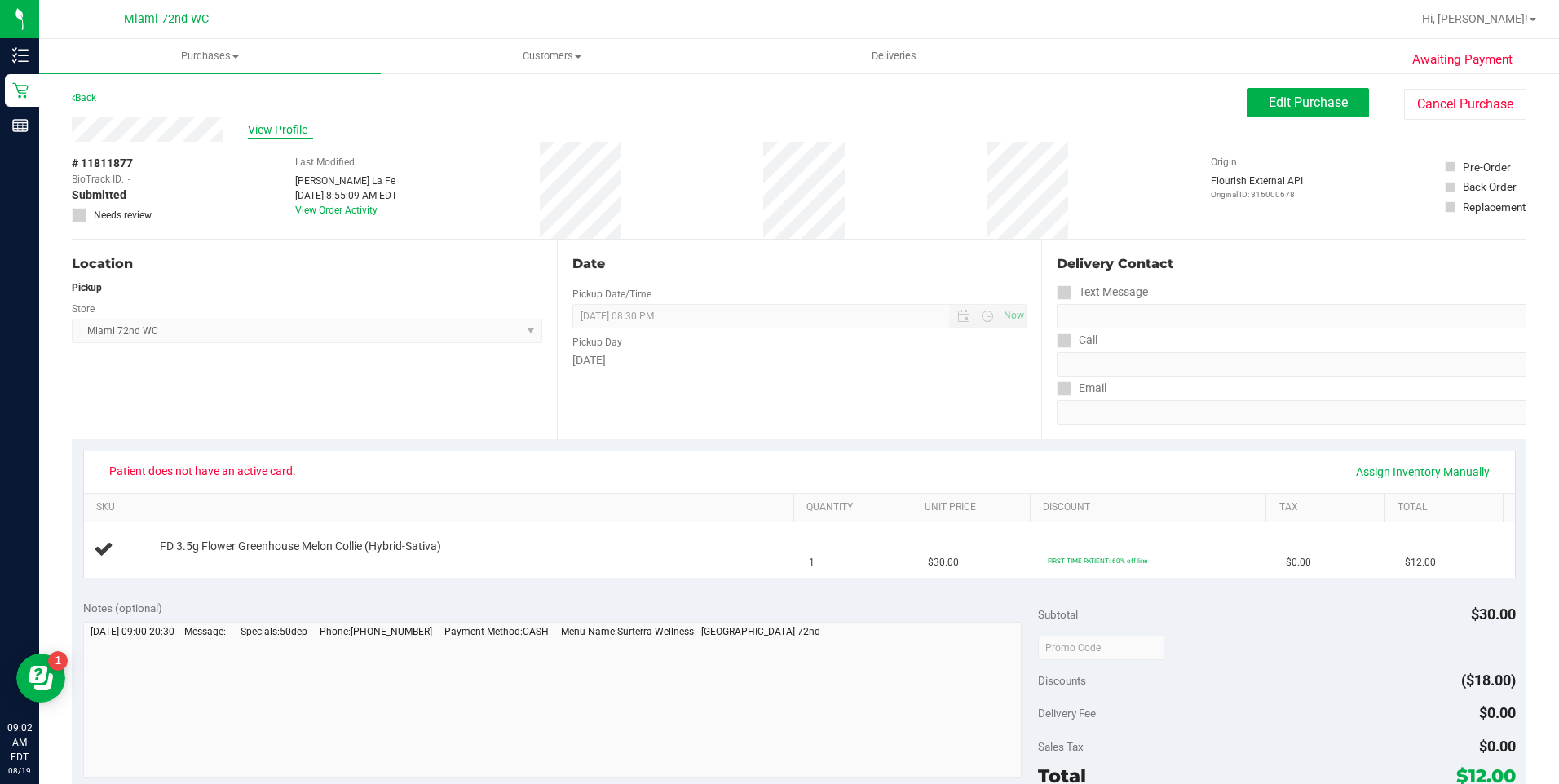
click at [260, 134] on span "View Profile" at bounding box center [280, 130] width 65 height 17
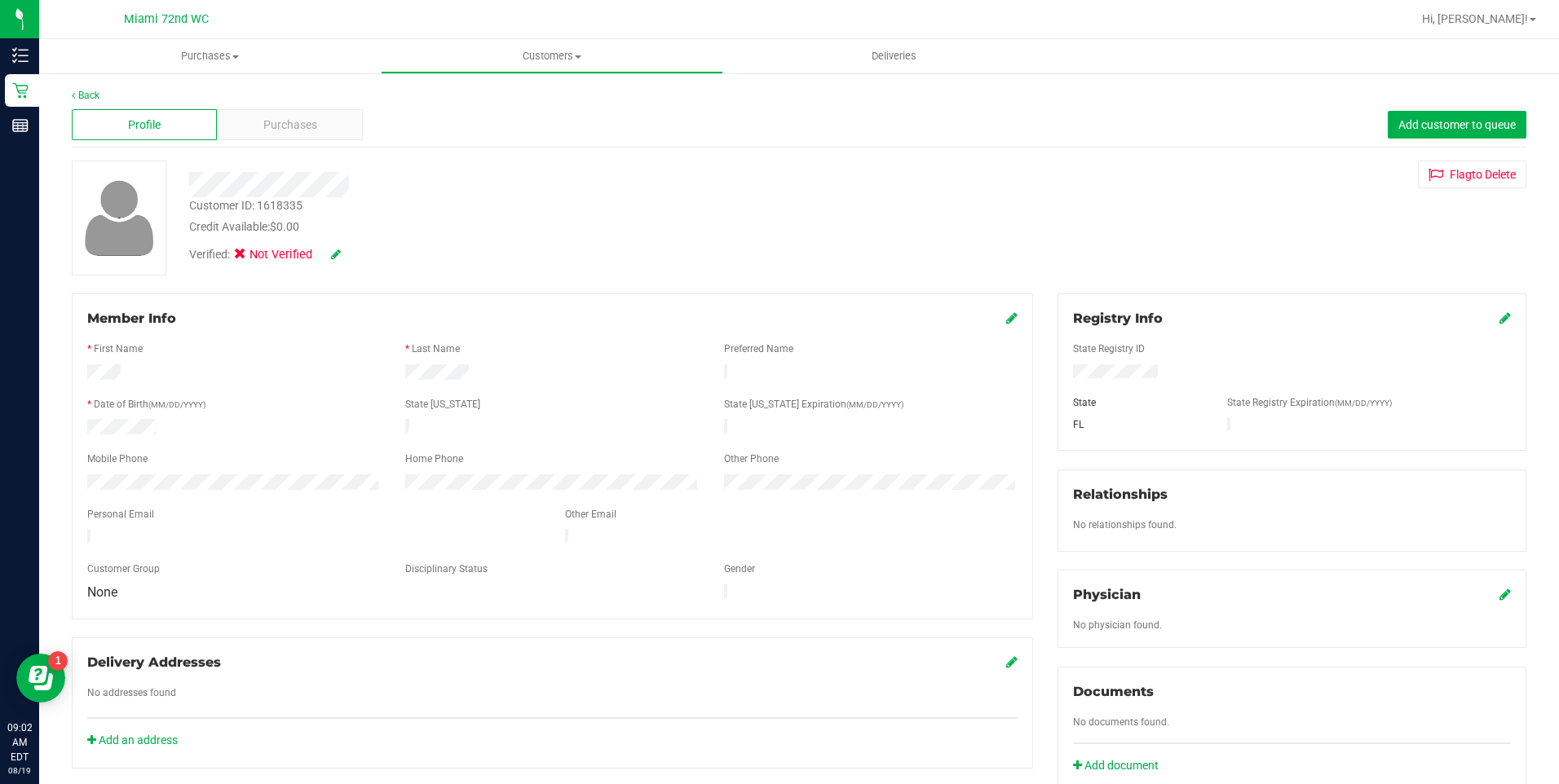
click at [1499, 317] on icon at bounding box center [1505, 318] width 11 height 13
click at [406, 378] on div "Member Info * First Name * Last Name Preferred Name * Date of Birth (MM/DD/YYYY…" at bounding box center [799, 714] width 1480 height 841
click at [1497, 314] on icon at bounding box center [1504, 319] width 15 height 13
click at [339, 250] on icon at bounding box center [335, 254] width 9 height 11
click at [264, 259] on span "Medical" at bounding box center [283, 257] width 46 height 17
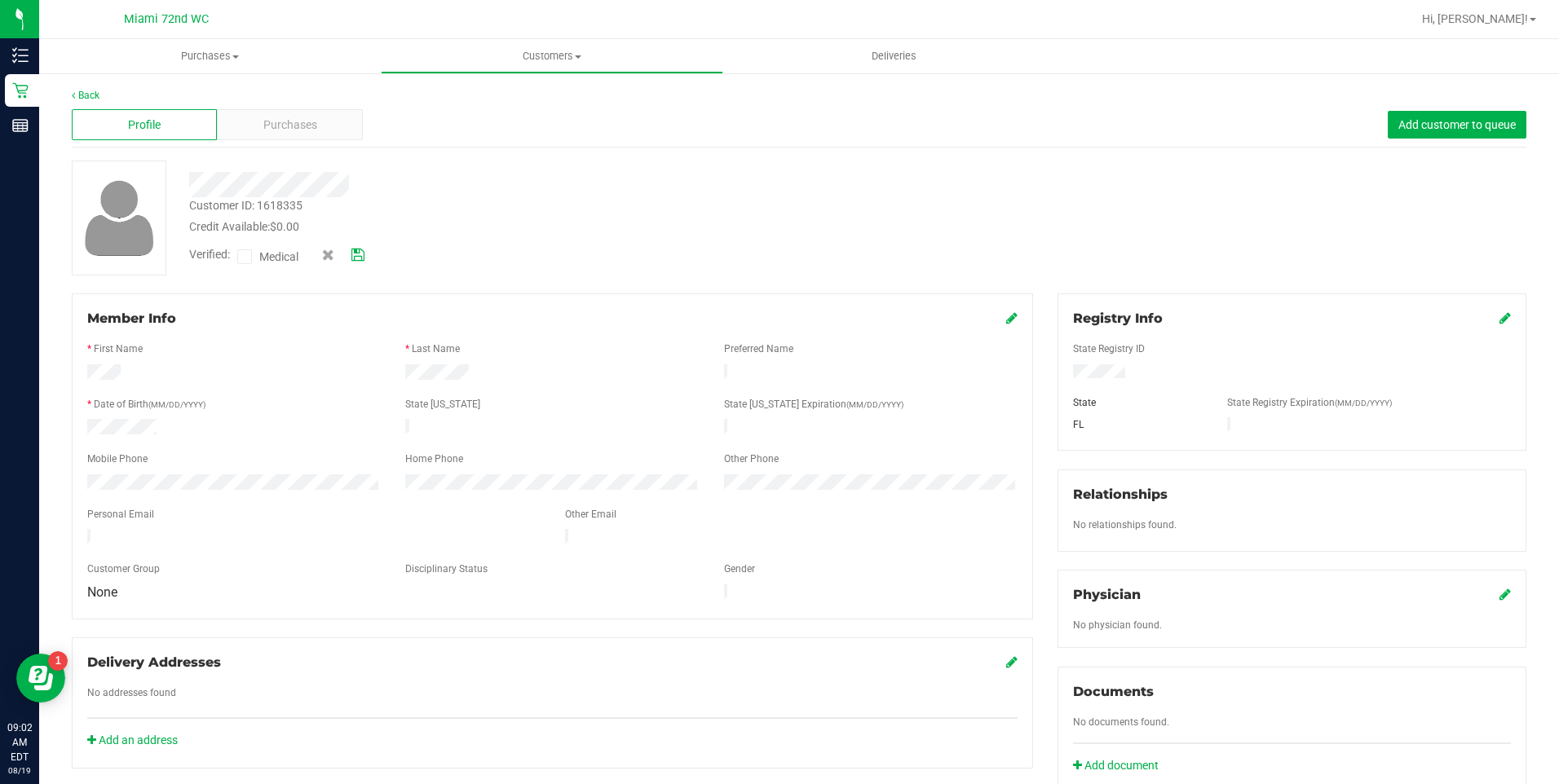
click at [0, 0] on input "Medical" at bounding box center [0, 0] width 0 height 0
click at [356, 253] on icon at bounding box center [358, 255] width 13 height 11
click at [90, 94] on link "Back" at bounding box center [85, 95] width 27 height 11
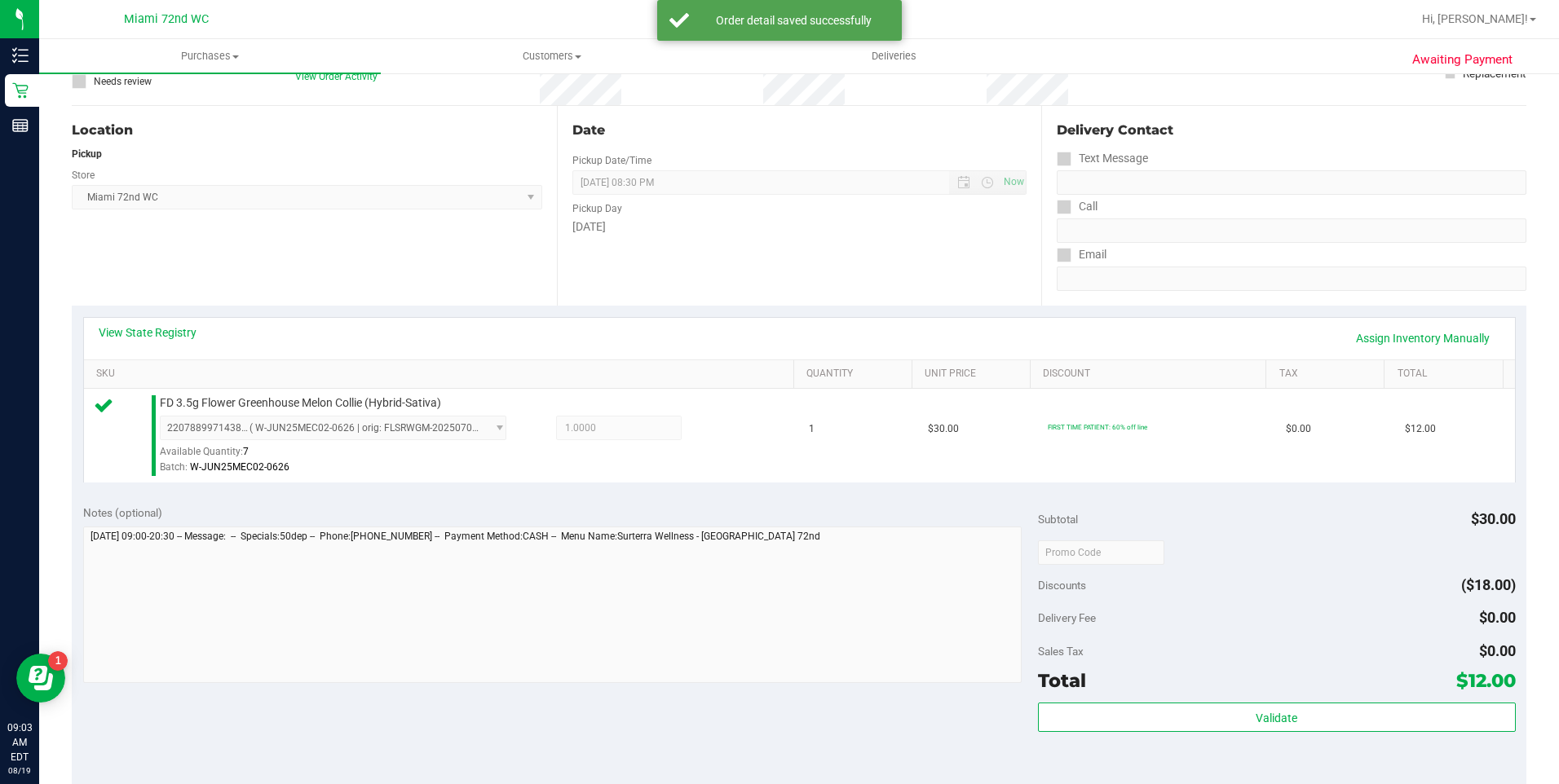
scroll to position [163, 0]
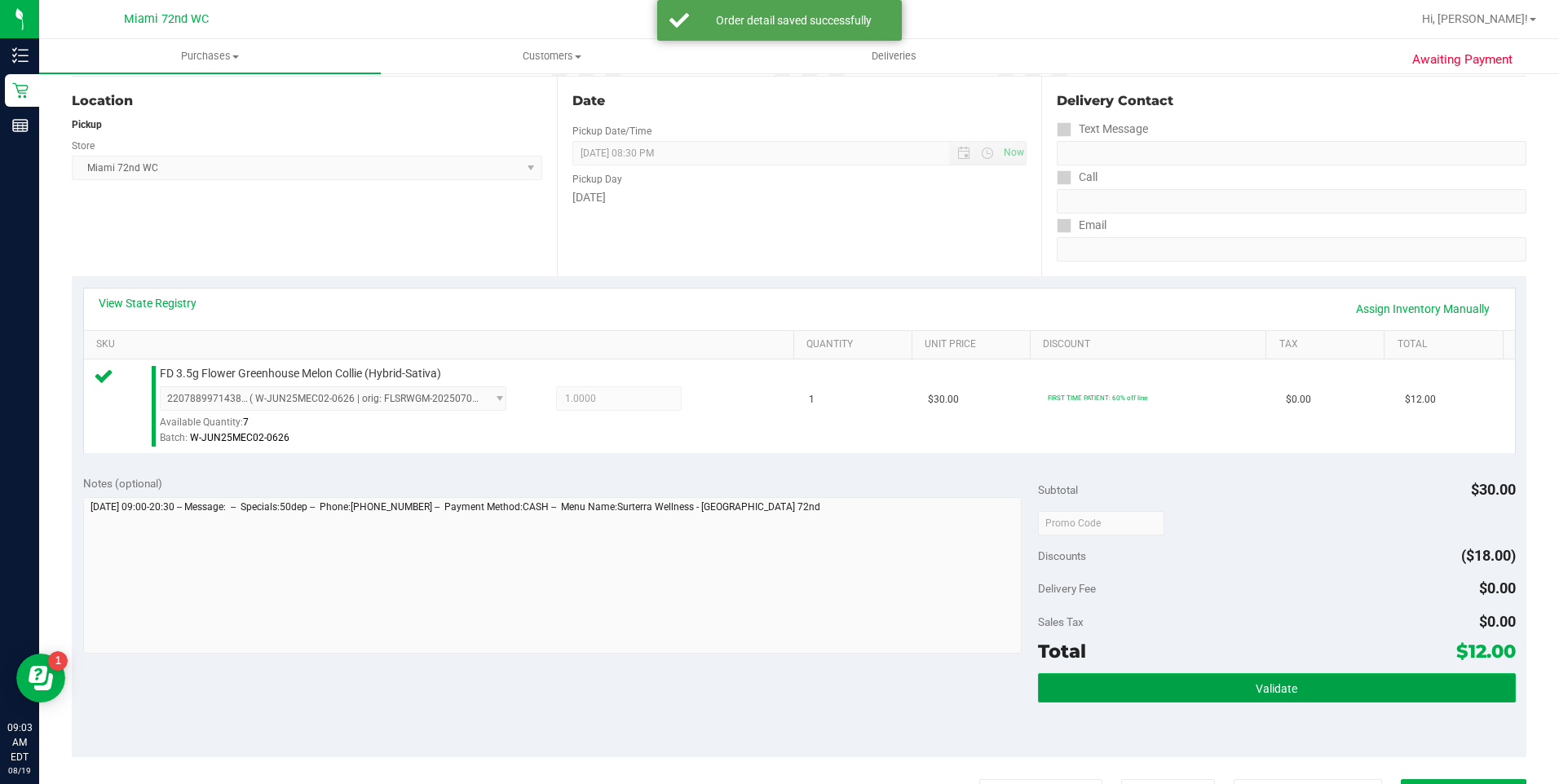
click at [1365, 678] on button "Validate" at bounding box center [1277, 688] width 478 height 29
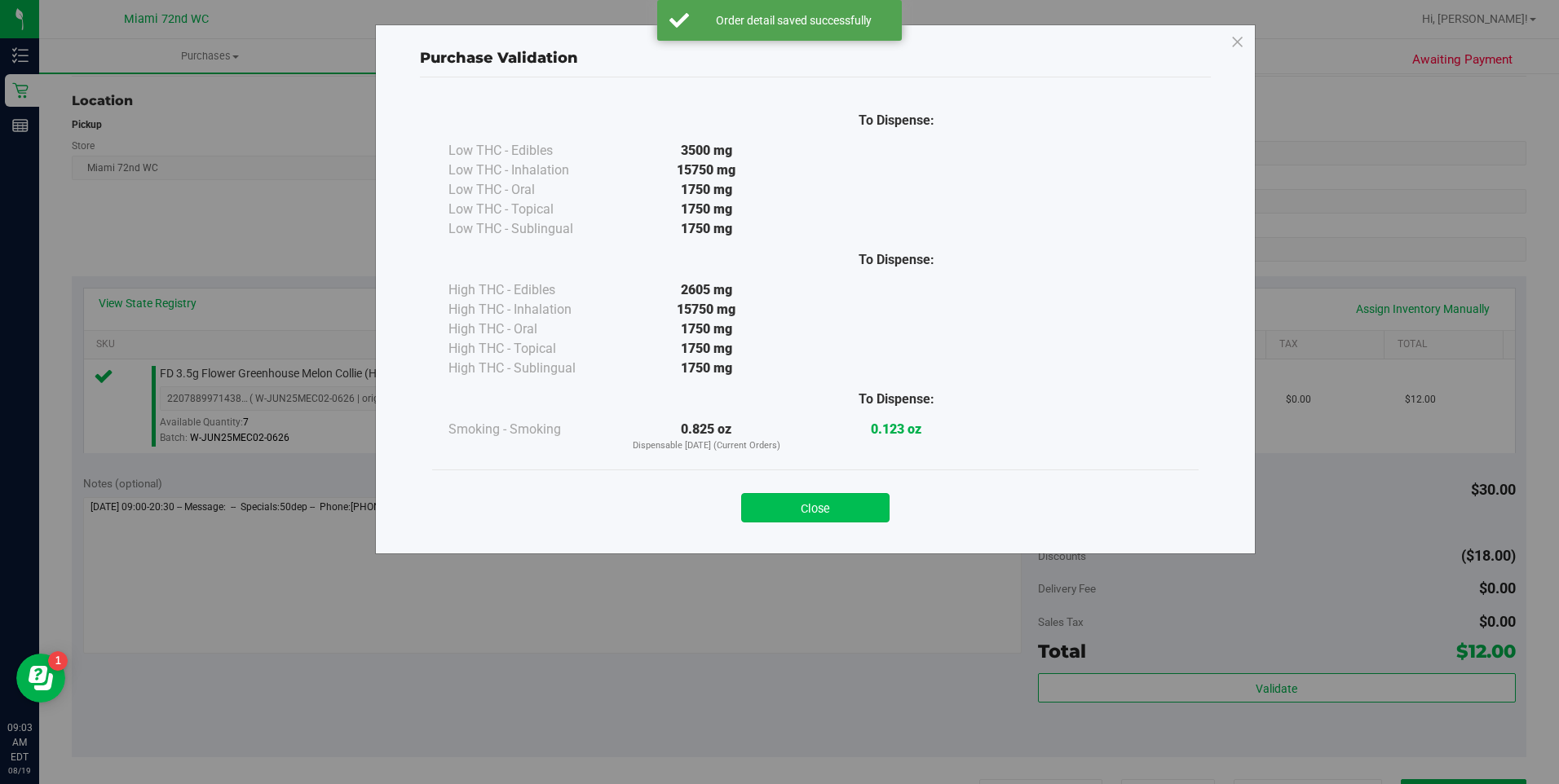
click at [788, 516] on button "Close" at bounding box center [815, 507] width 148 height 29
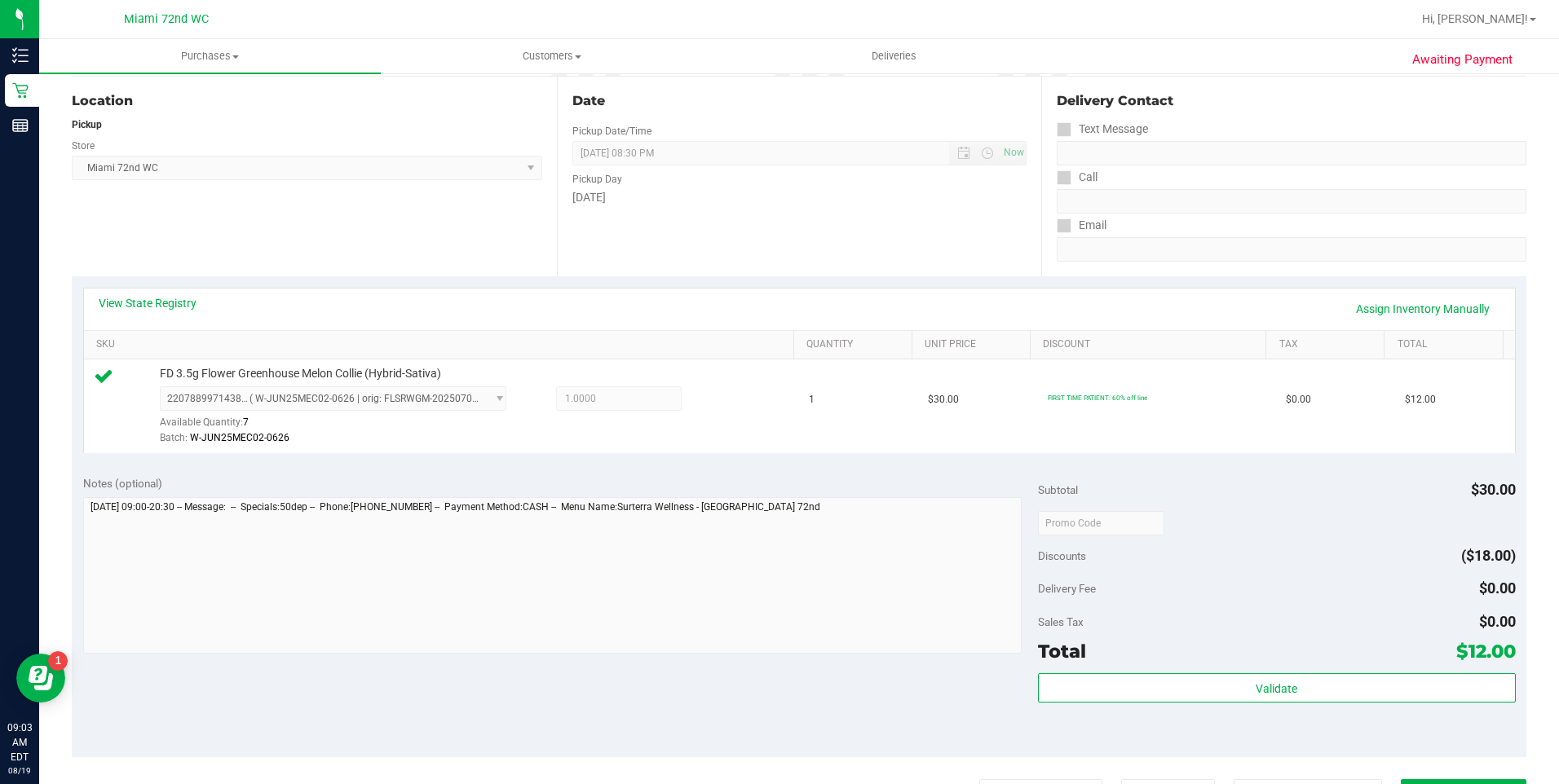
click at [1114, 653] on div "Total $12.00" at bounding box center [1277, 651] width 478 height 29
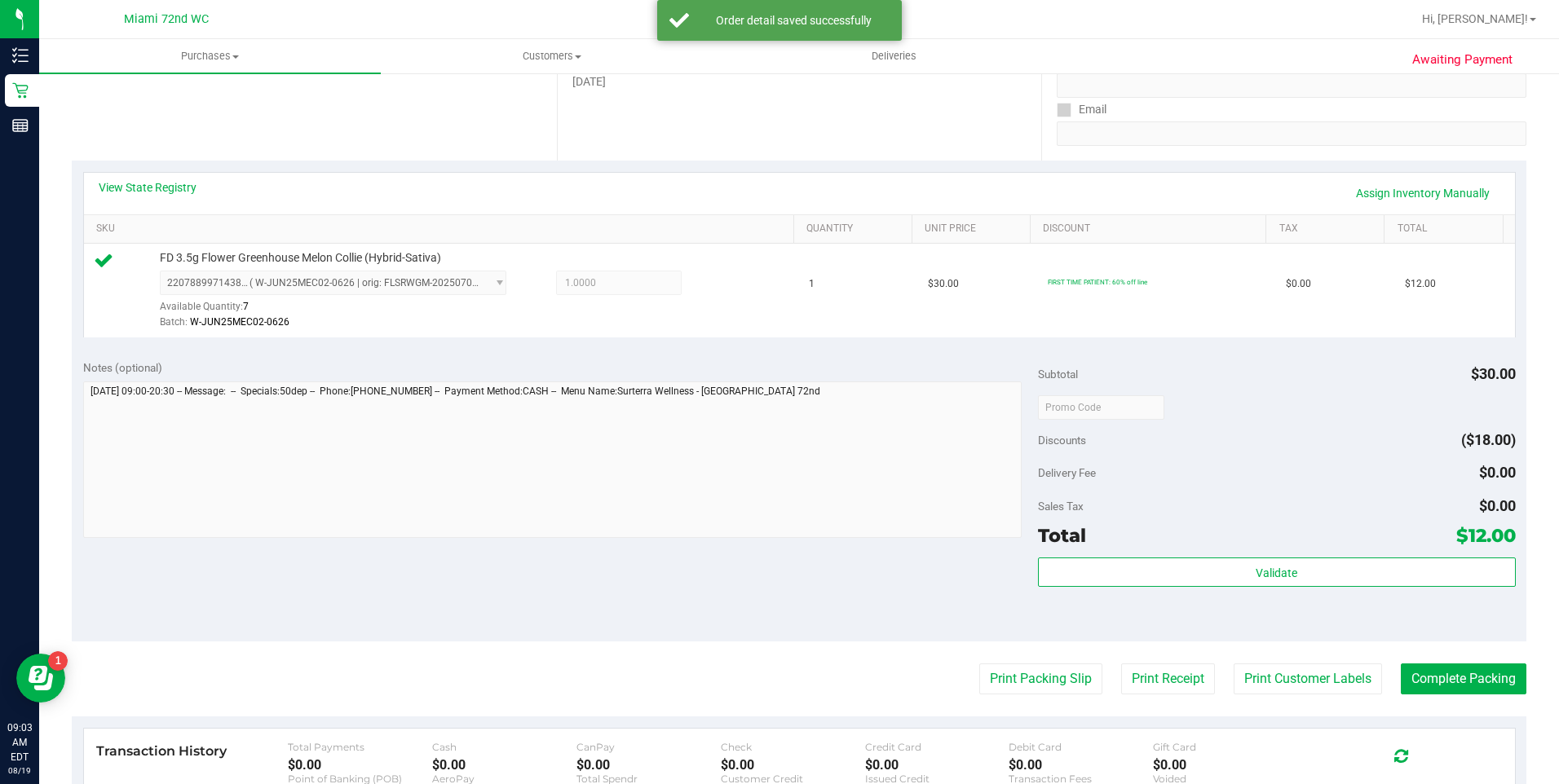
scroll to position [280, 0]
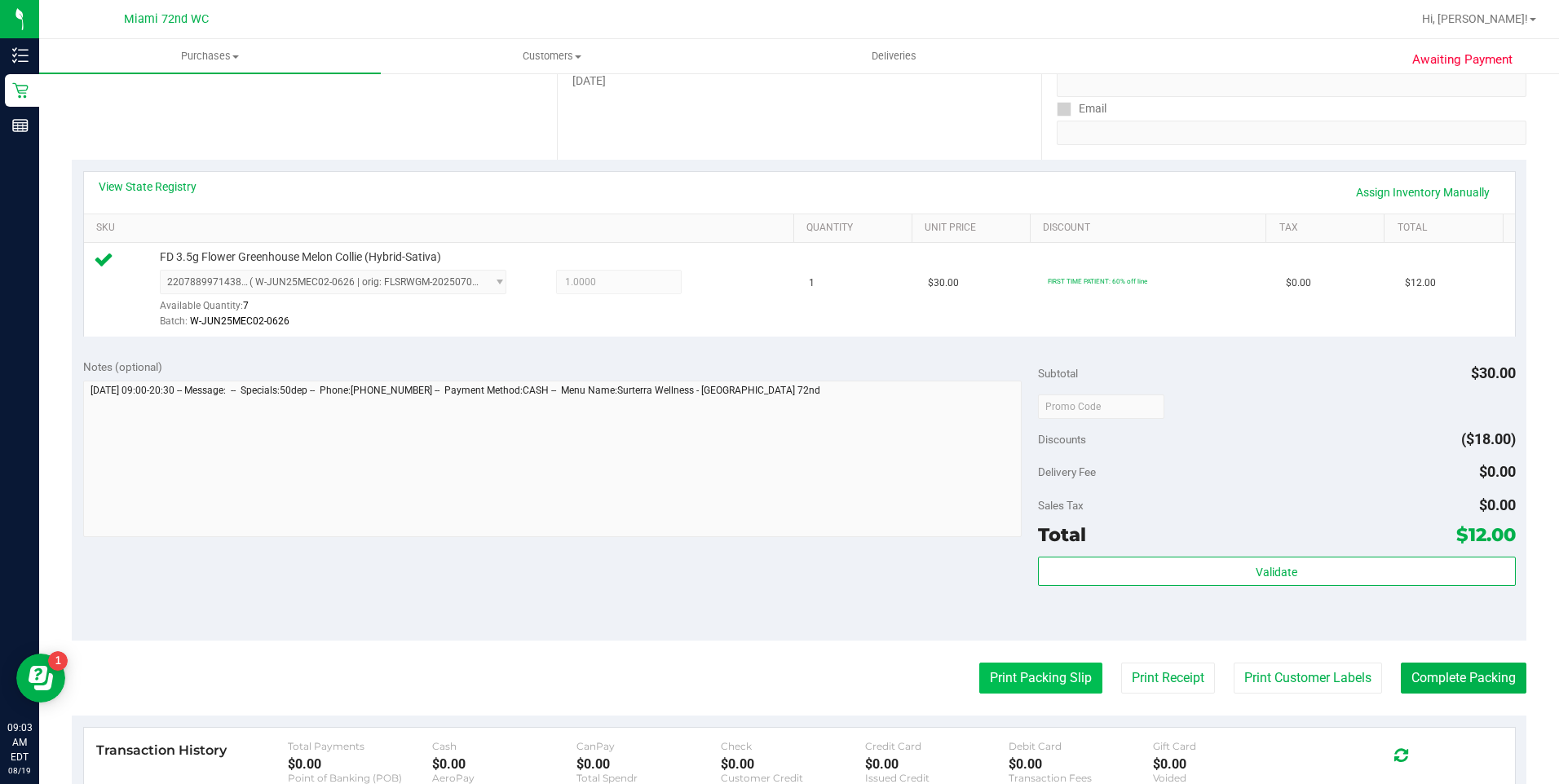
click at [1030, 683] on button "Print Packing Slip" at bounding box center [1041, 678] width 123 height 31
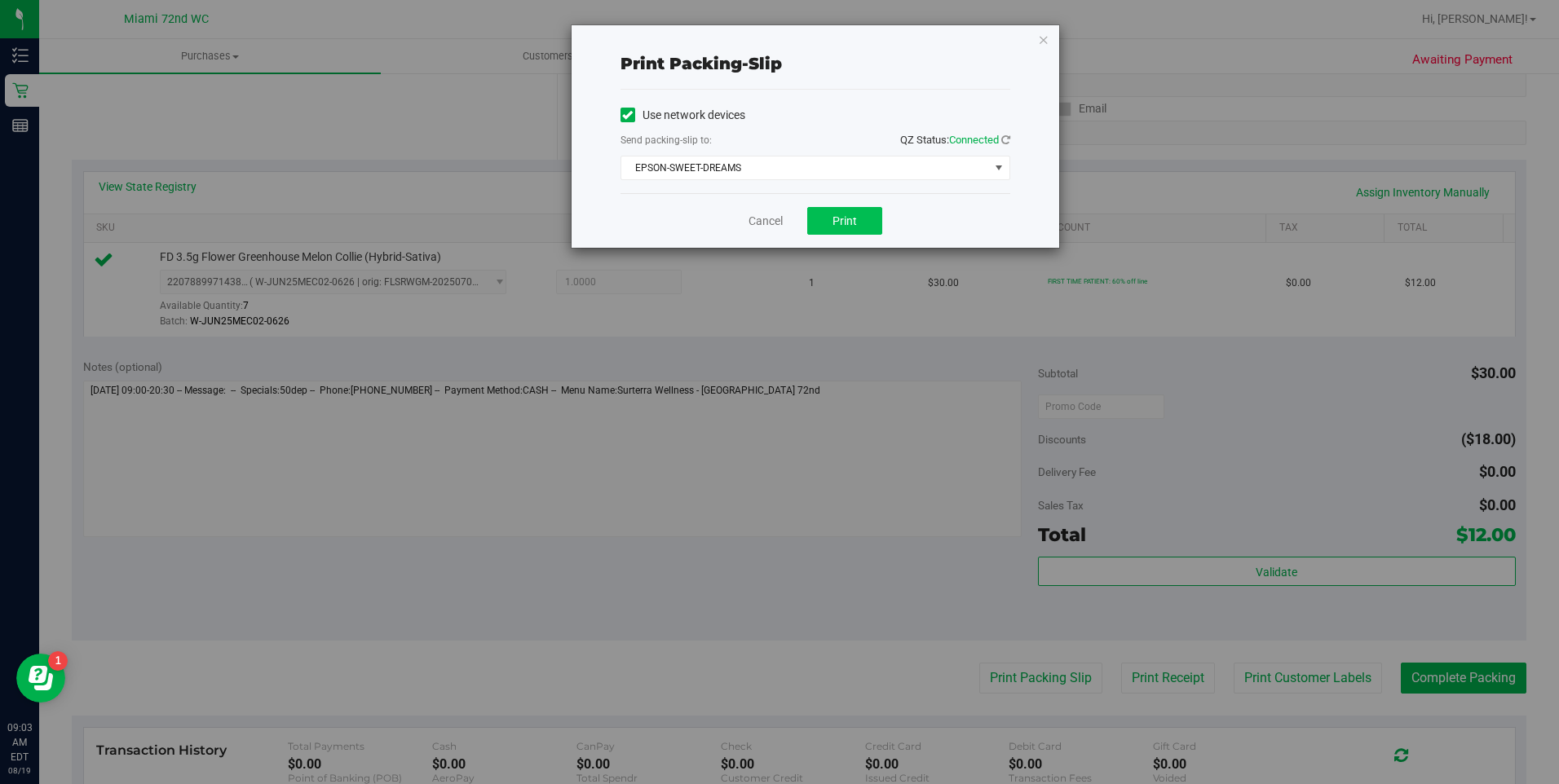
click at [852, 221] on span "Print" at bounding box center [845, 221] width 25 height 13
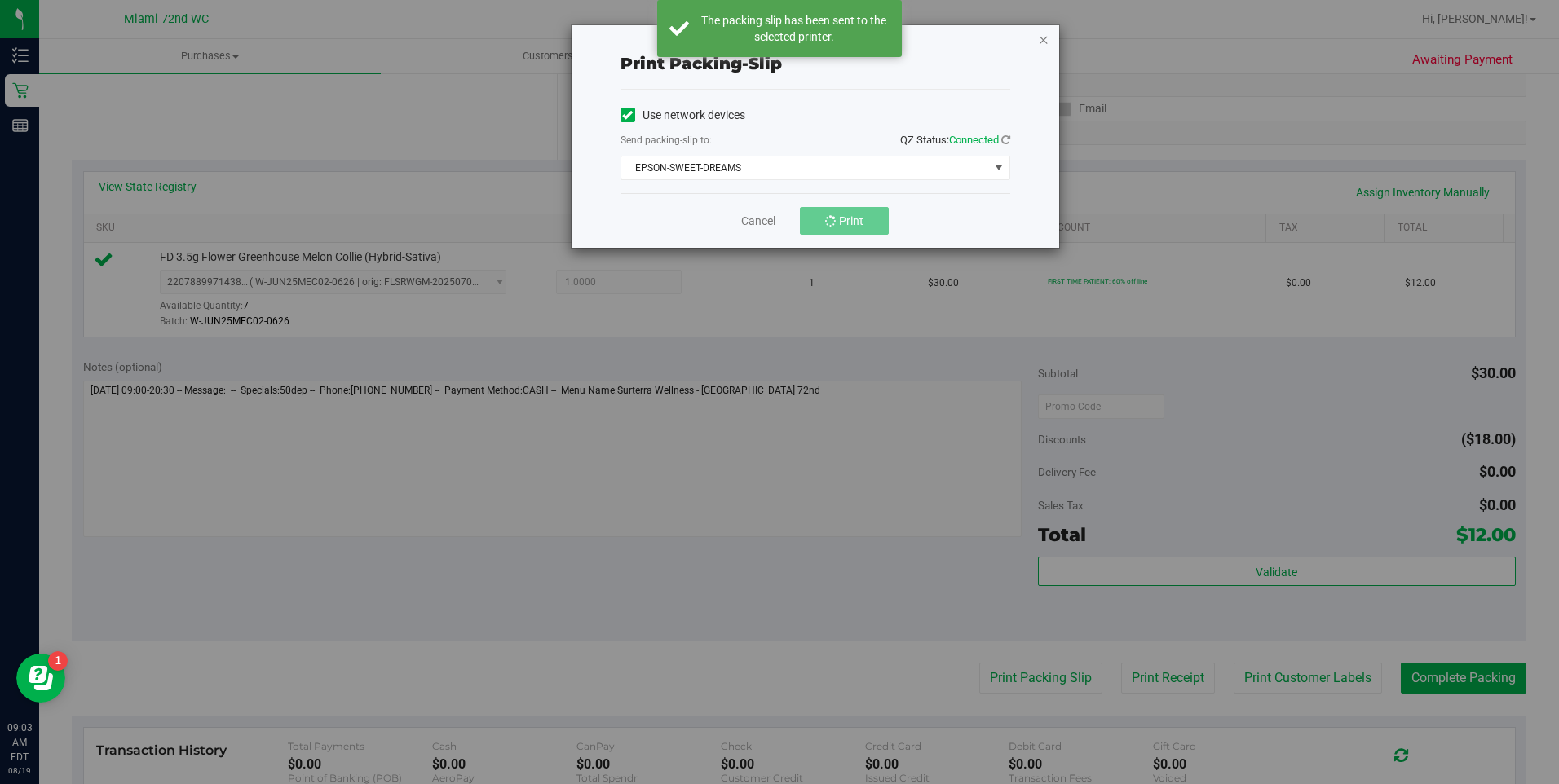
click at [1045, 39] on icon "button" at bounding box center [1044, 39] width 11 height 20
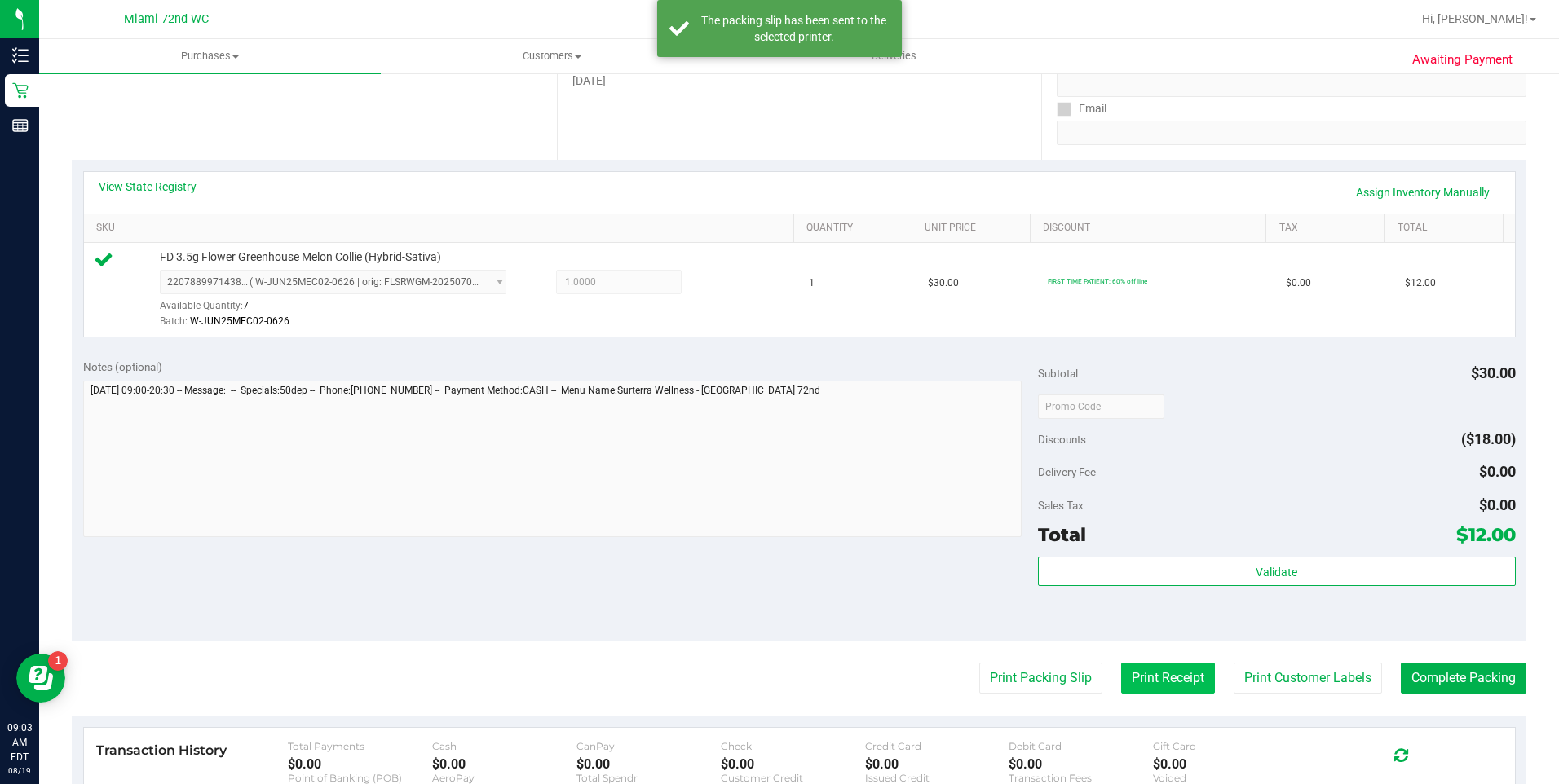
click at [1155, 670] on button "Print Receipt" at bounding box center [1168, 678] width 94 height 31
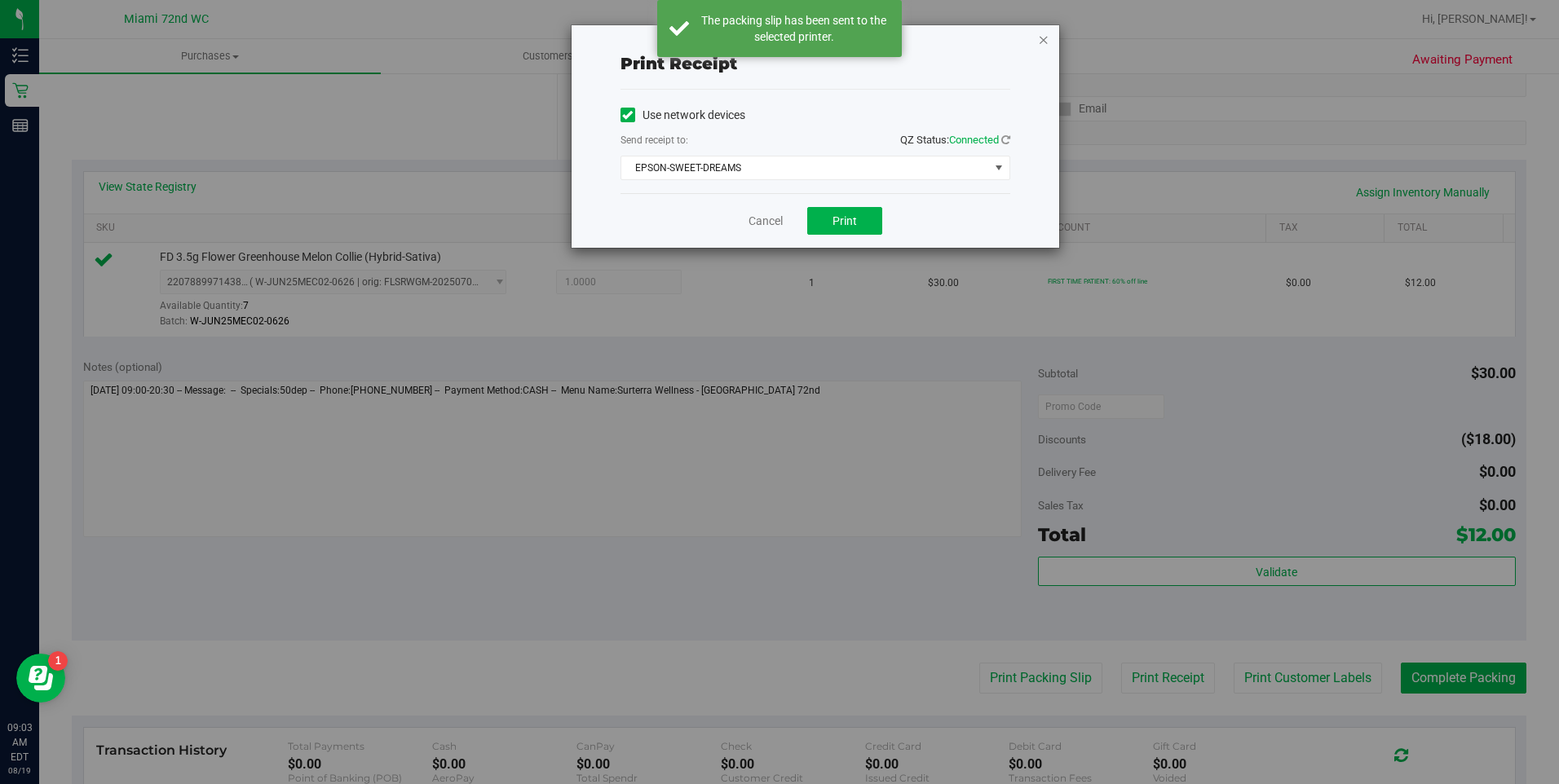
click at [1042, 34] on icon "button" at bounding box center [1044, 39] width 11 height 20
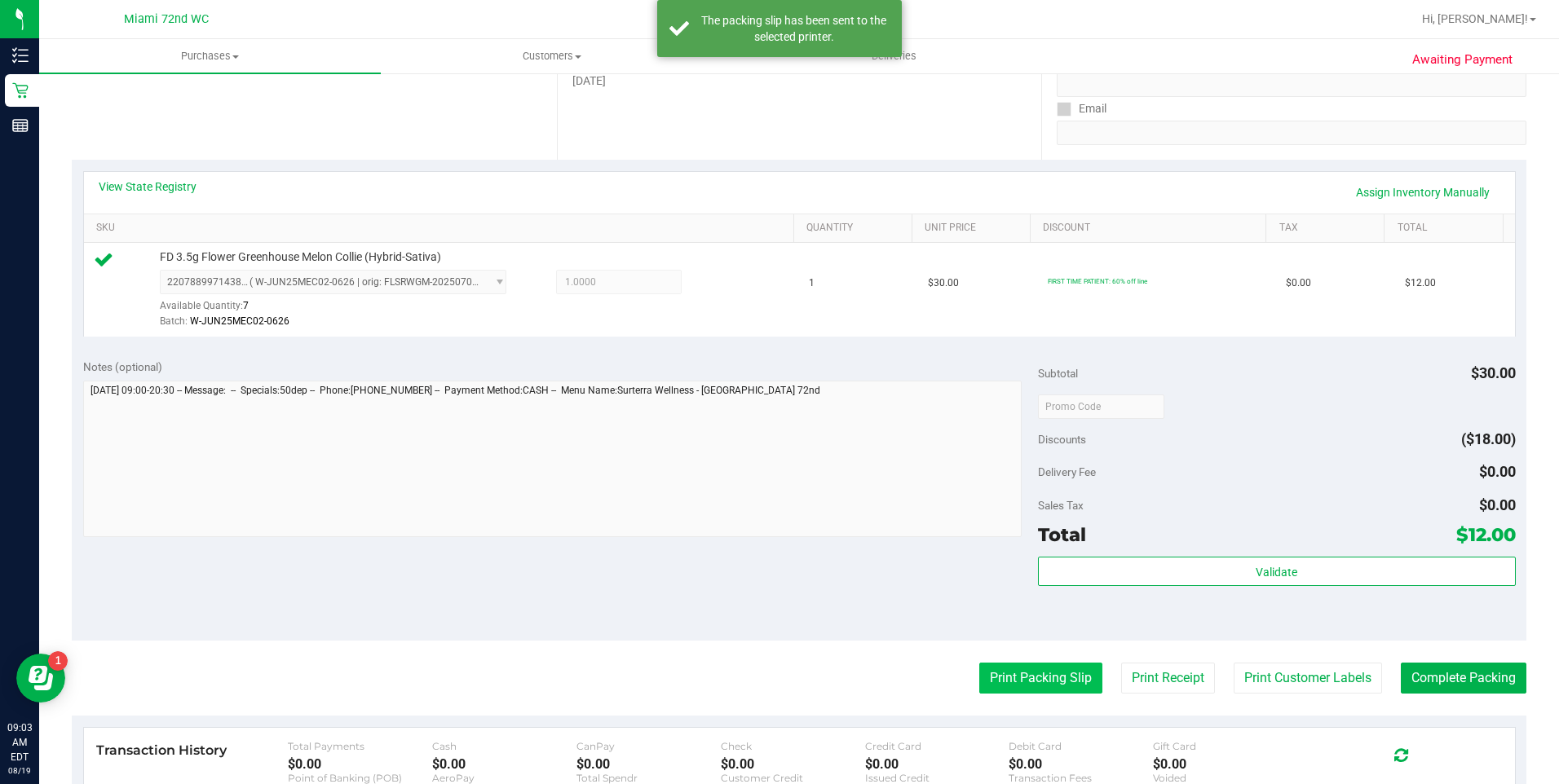
click at [1052, 668] on button "Print Packing Slip" at bounding box center [1041, 678] width 123 height 31
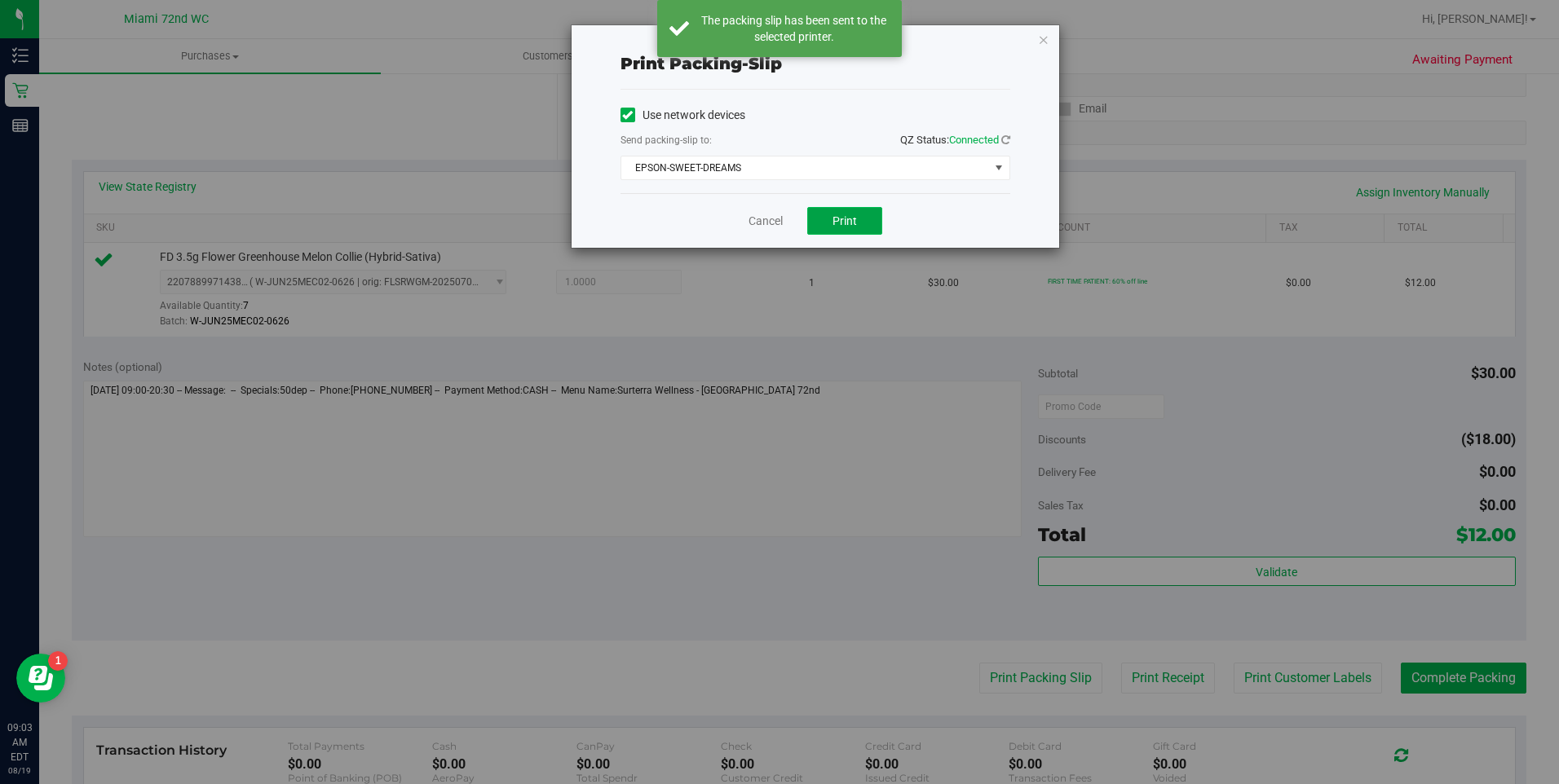
click at [853, 218] on span "Print" at bounding box center [845, 221] width 25 height 13
click at [1039, 37] on icon "button" at bounding box center [1044, 39] width 11 height 20
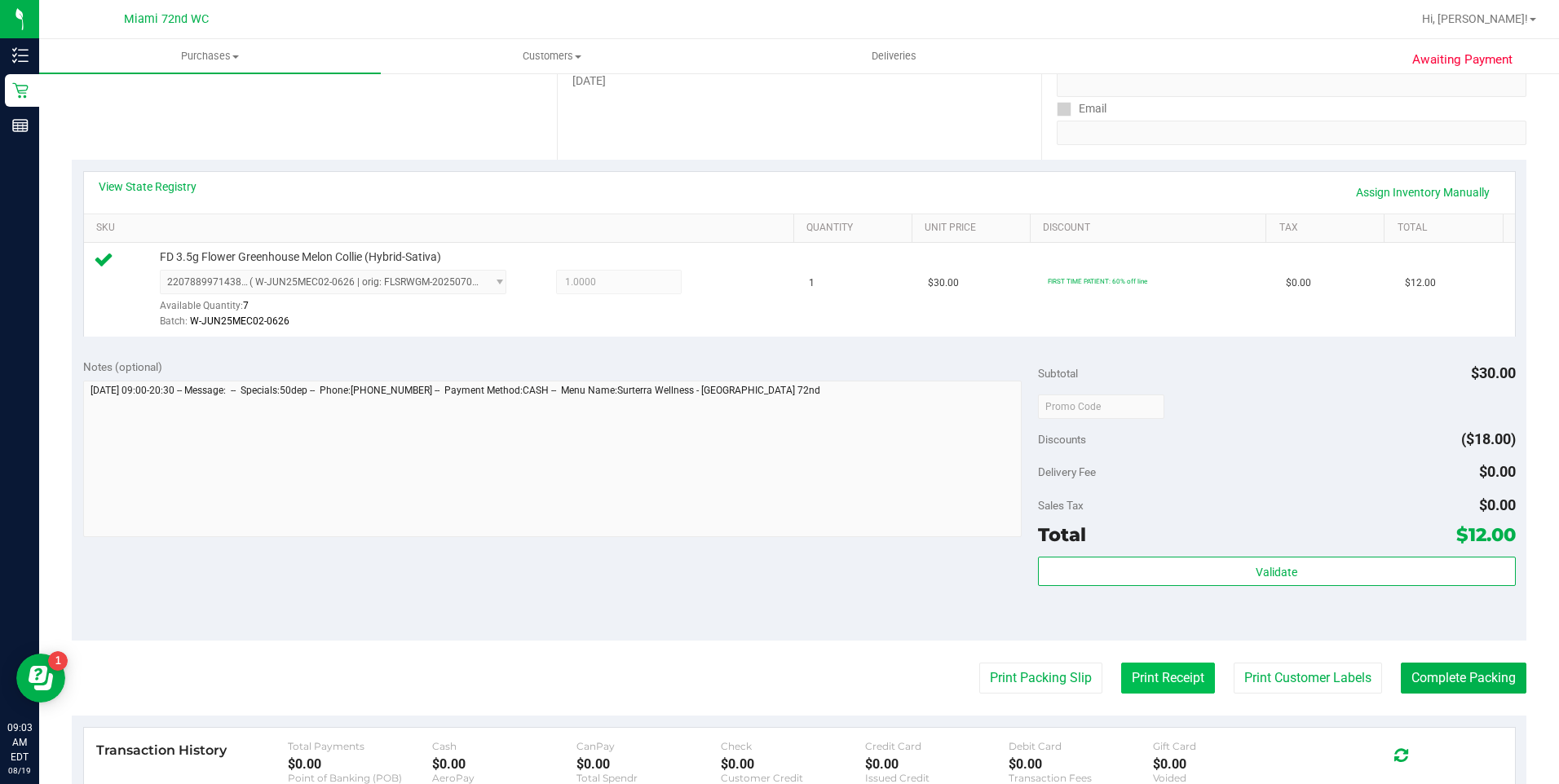
click at [1156, 676] on button "Print Receipt" at bounding box center [1168, 678] width 94 height 31
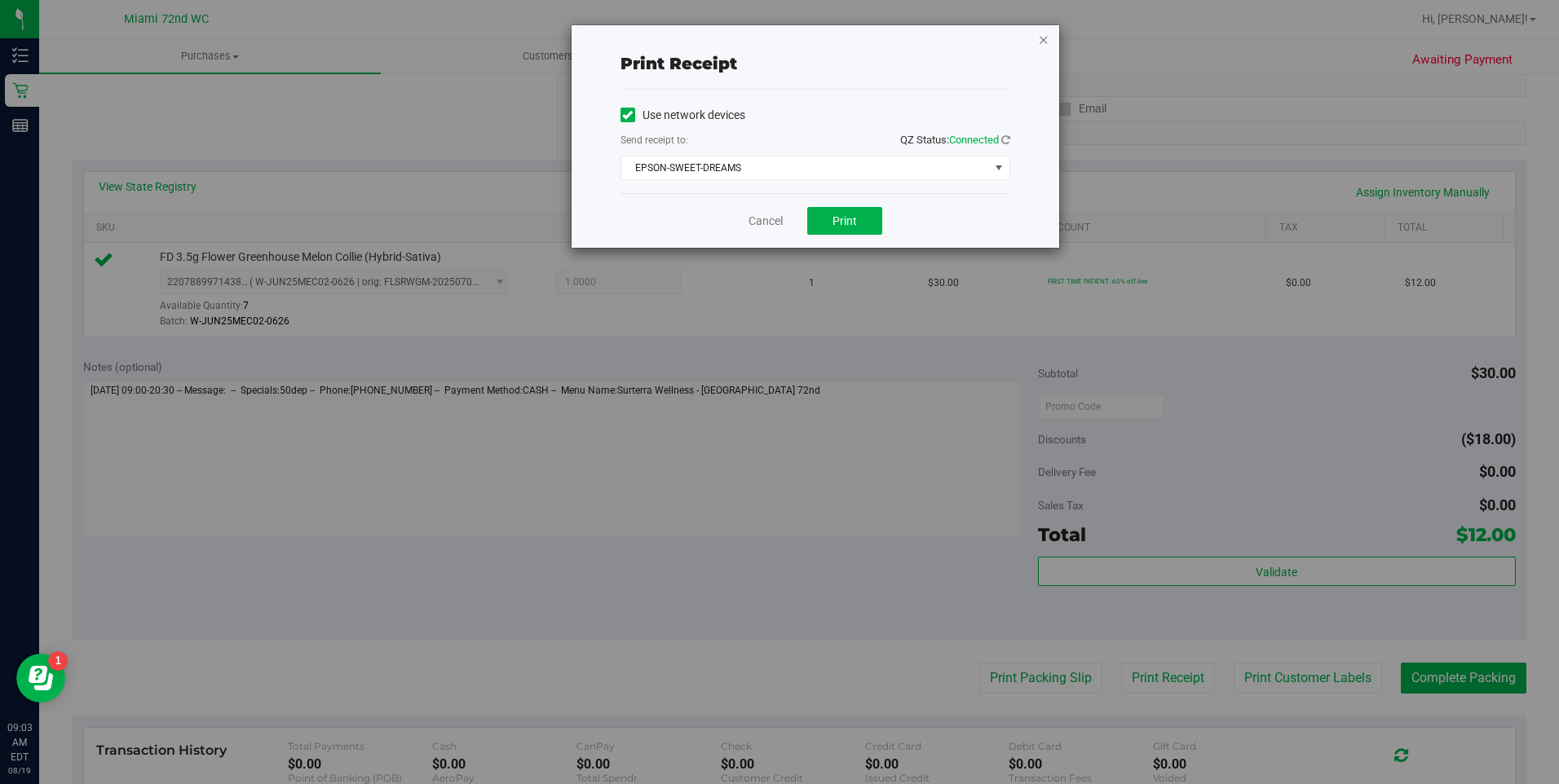
click at [1042, 40] on icon "button" at bounding box center [1044, 39] width 11 height 20
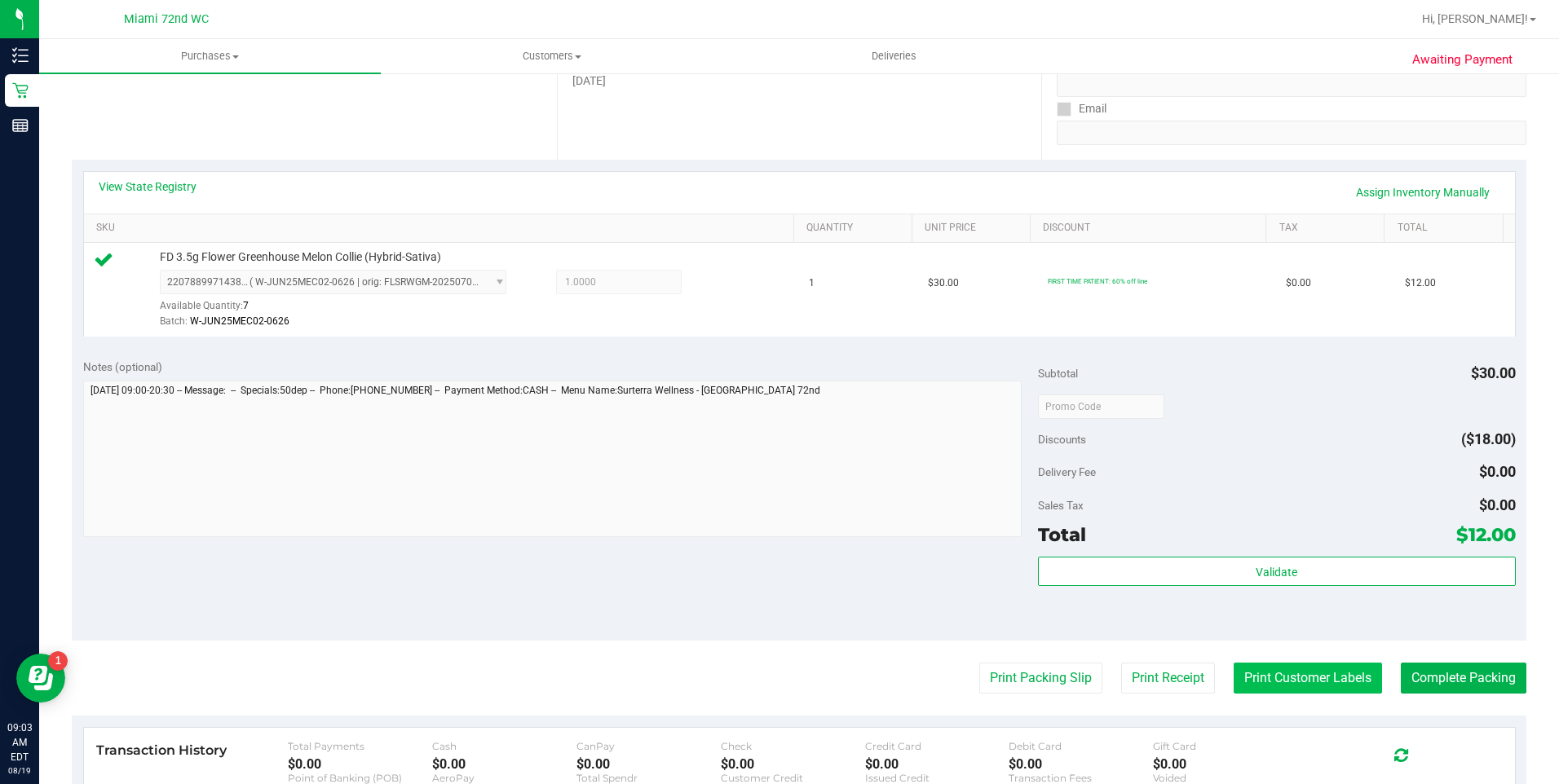
click at [1311, 678] on button "Print Customer Labels" at bounding box center [1308, 678] width 148 height 31
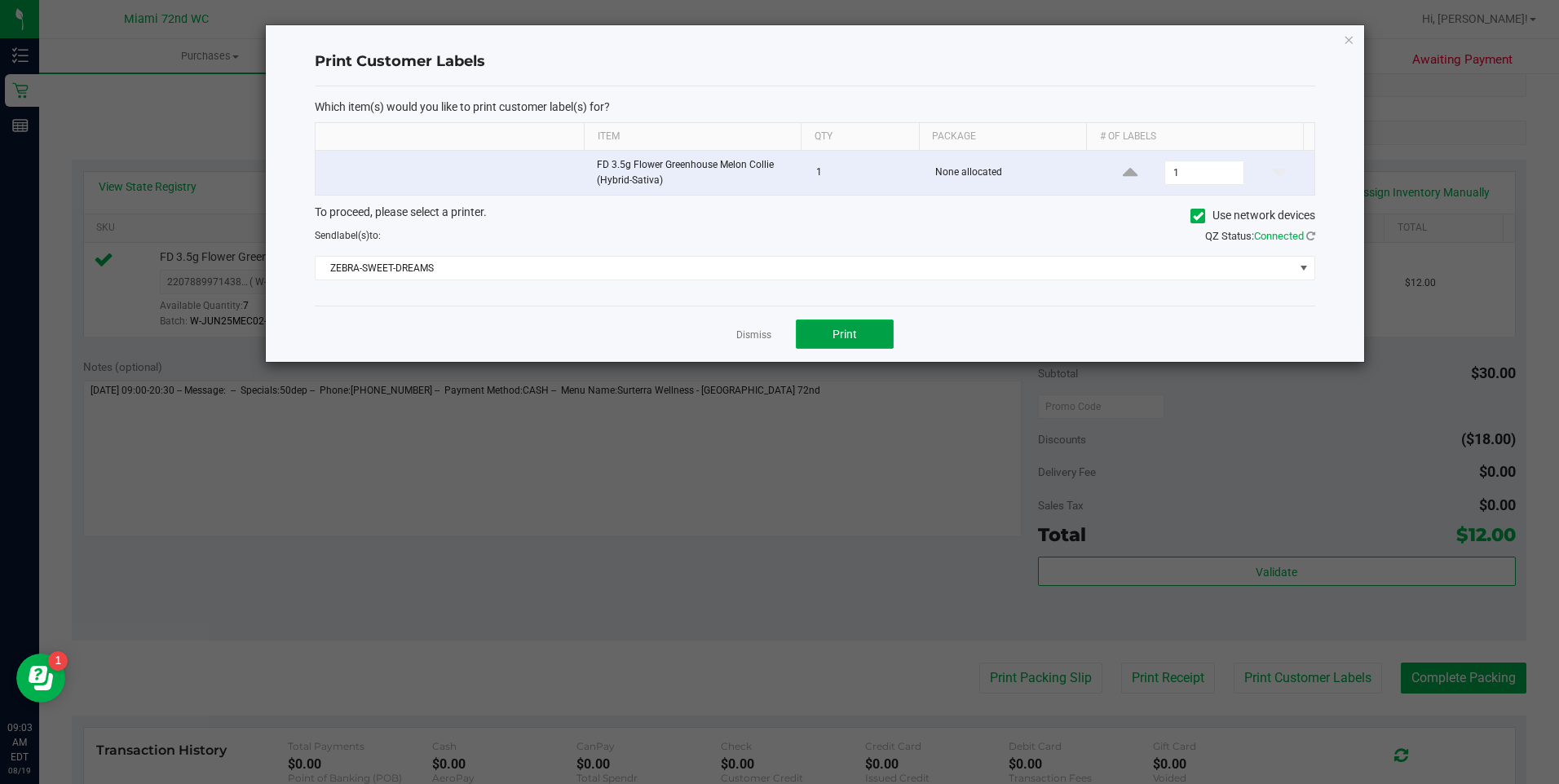
click at [858, 341] on button "Print" at bounding box center [845, 333] width 98 height 29
click at [1345, 42] on icon "button" at bounding box center [1349, 39] width 11 height 20
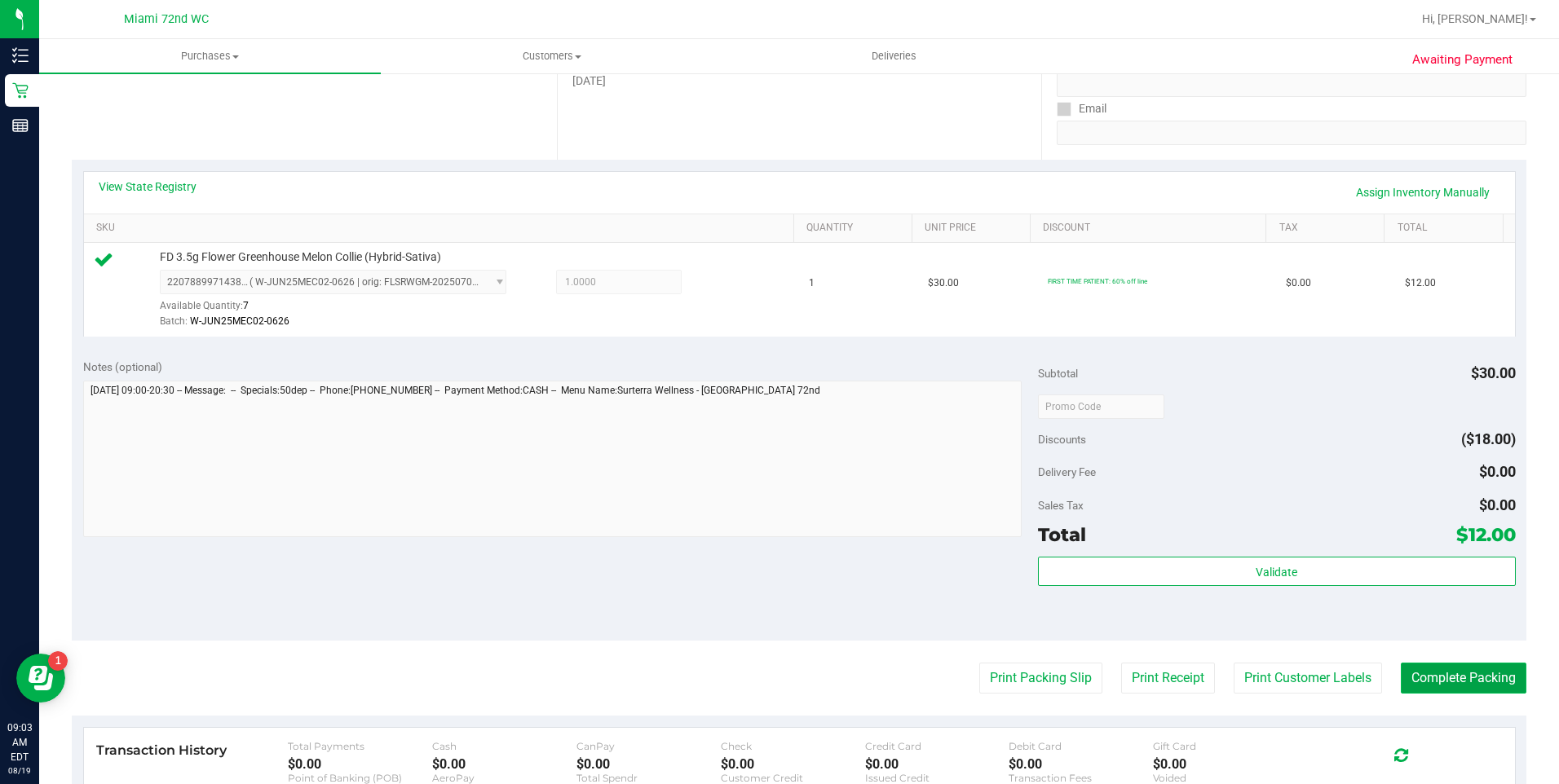
click at [1450, 676] on button "Complete Packing" at bounding box center [1464, 678] width 126 height 31
